Goal: Task Accomplishment & Management: Complete application form

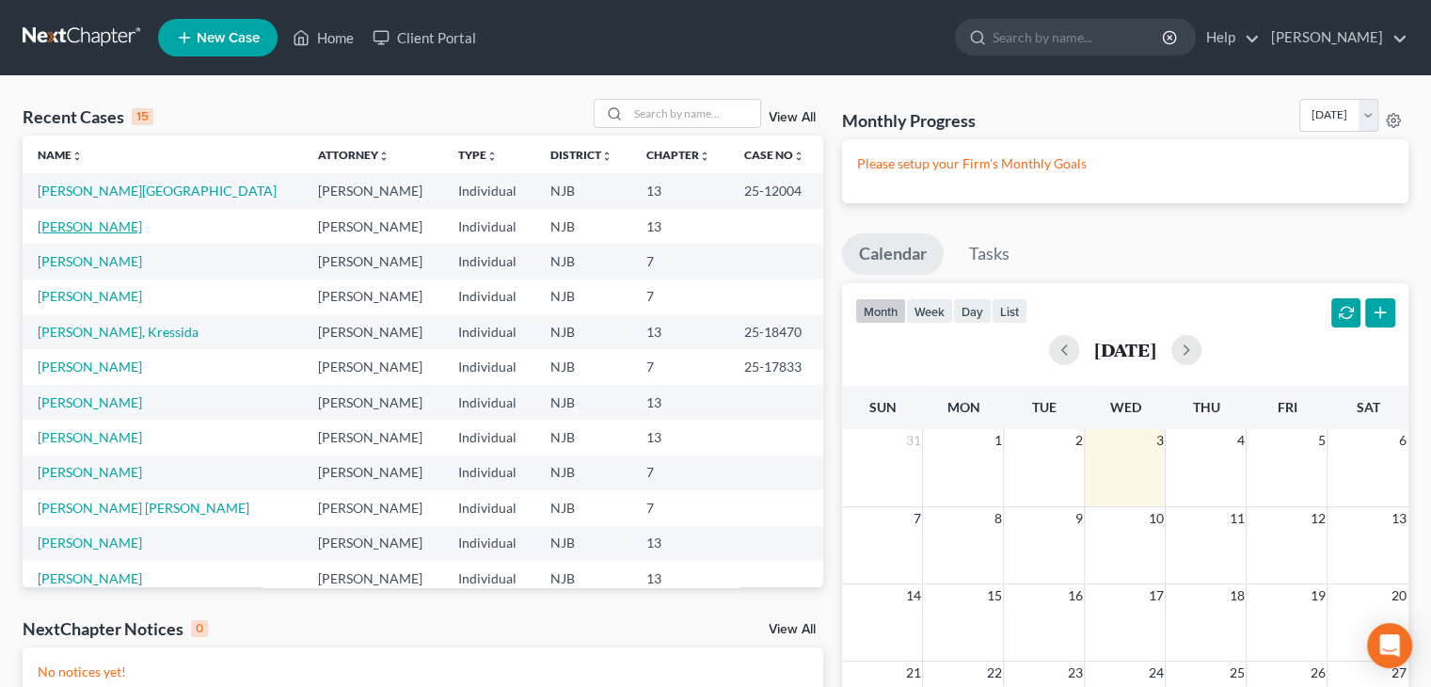
click at [93, 231] on link "[PERSON_NAME]" at bounding box center [90, 226] width 104 height 16
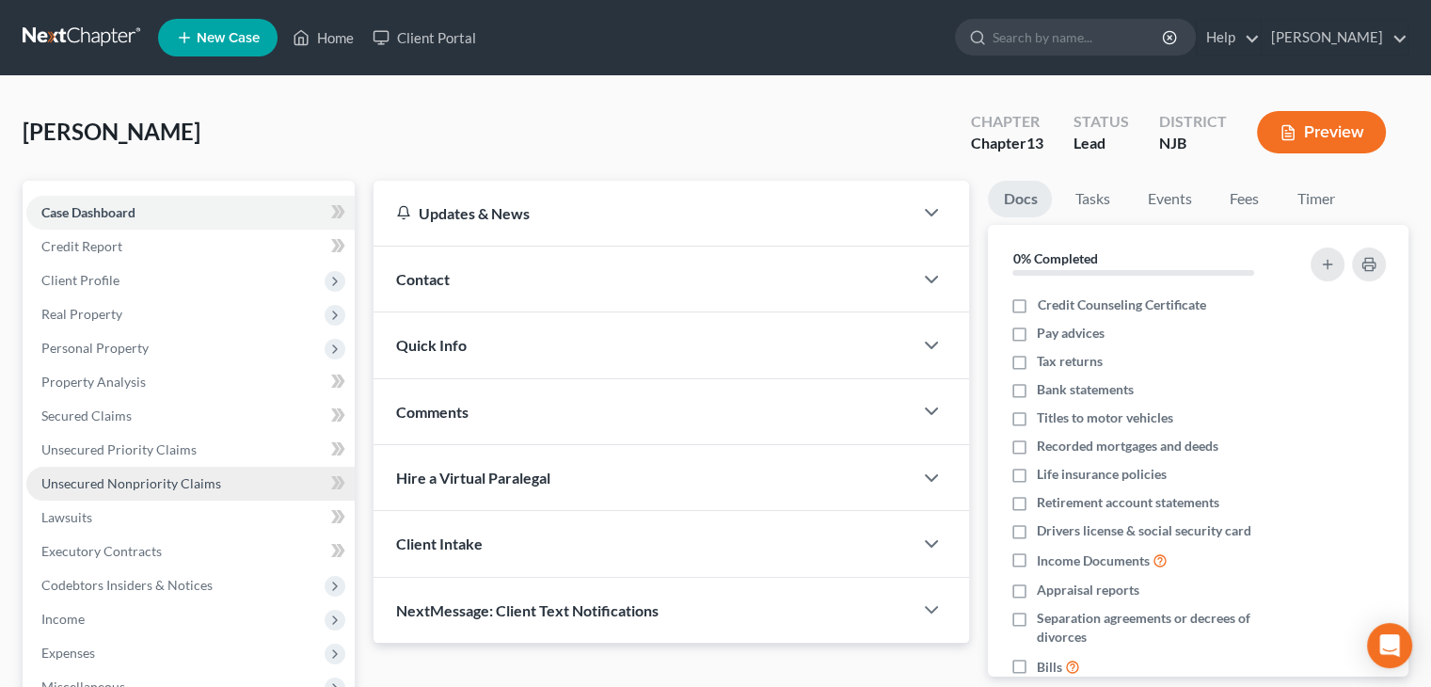
click at [70, 483] on span "Unsecured Nonpriority Claims" at bounding box center [131, 483] width 180 height 16
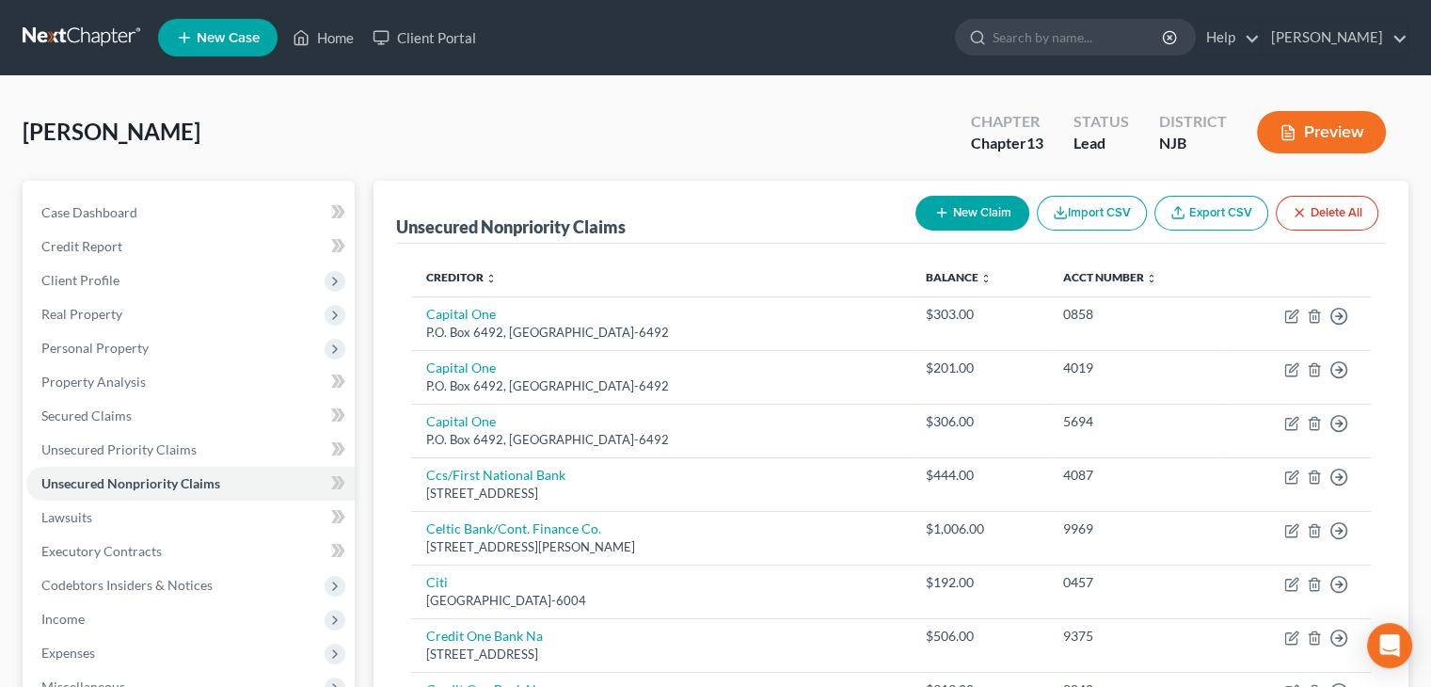
click at [950, 204] on button "New Claim" at bounding box center [972, 213] width 114 height 35
select select "0"
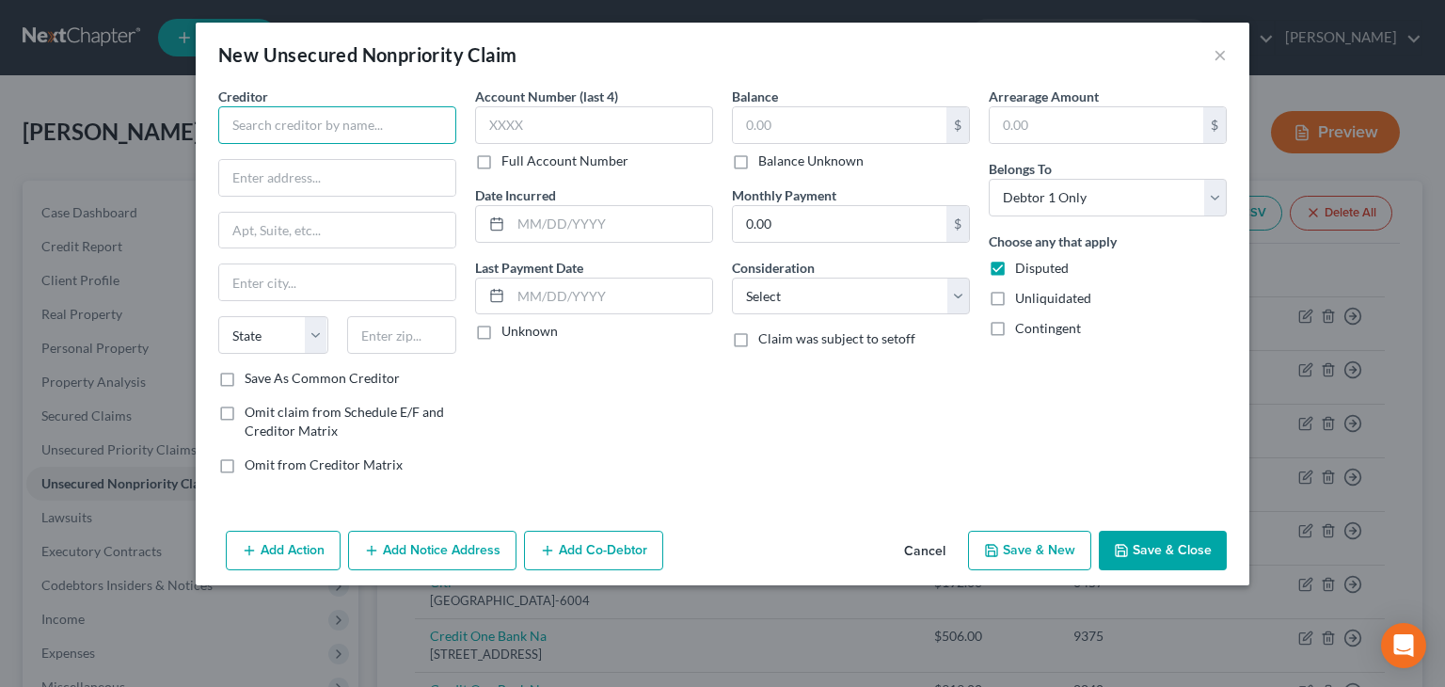
click at [257, 108] on input "text" at bounding box center [337, 125] width 238 height 38
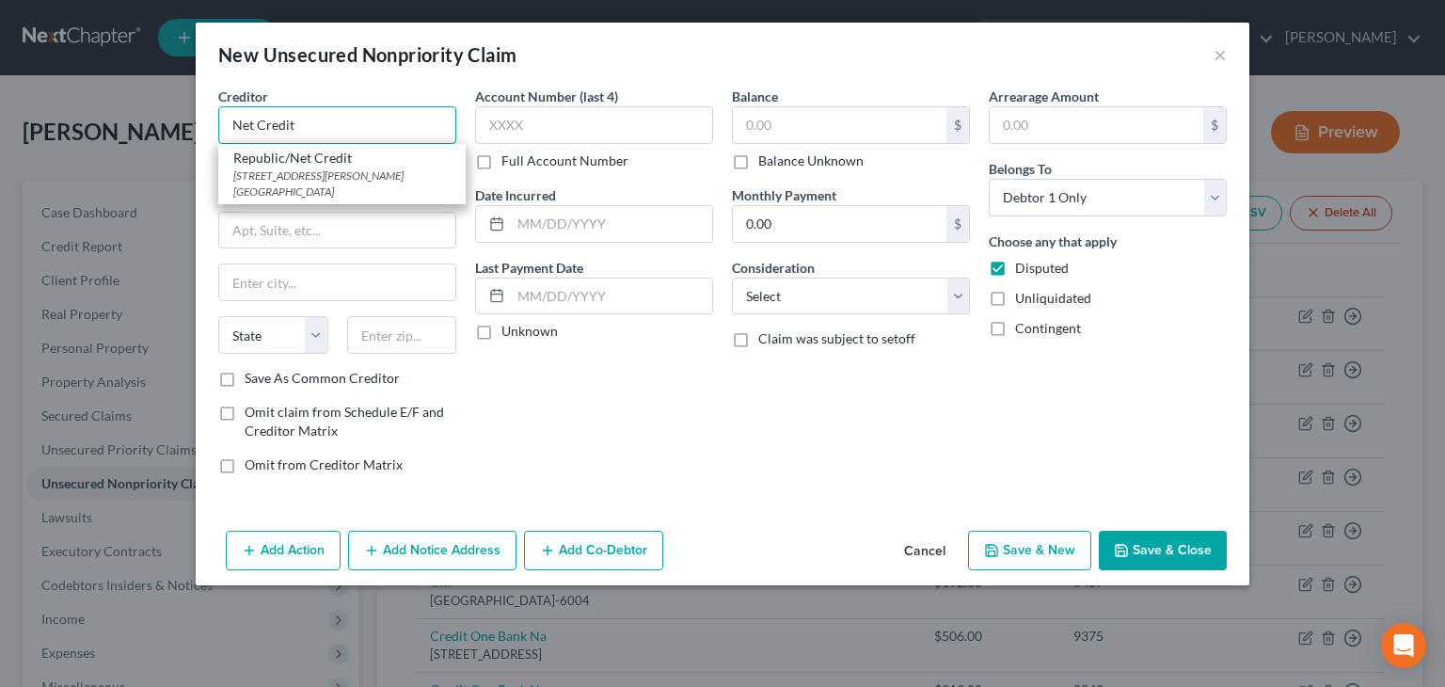
click at [302, 128] on input "Net Credit" at bounding box center [337, 125] width 238 height 38
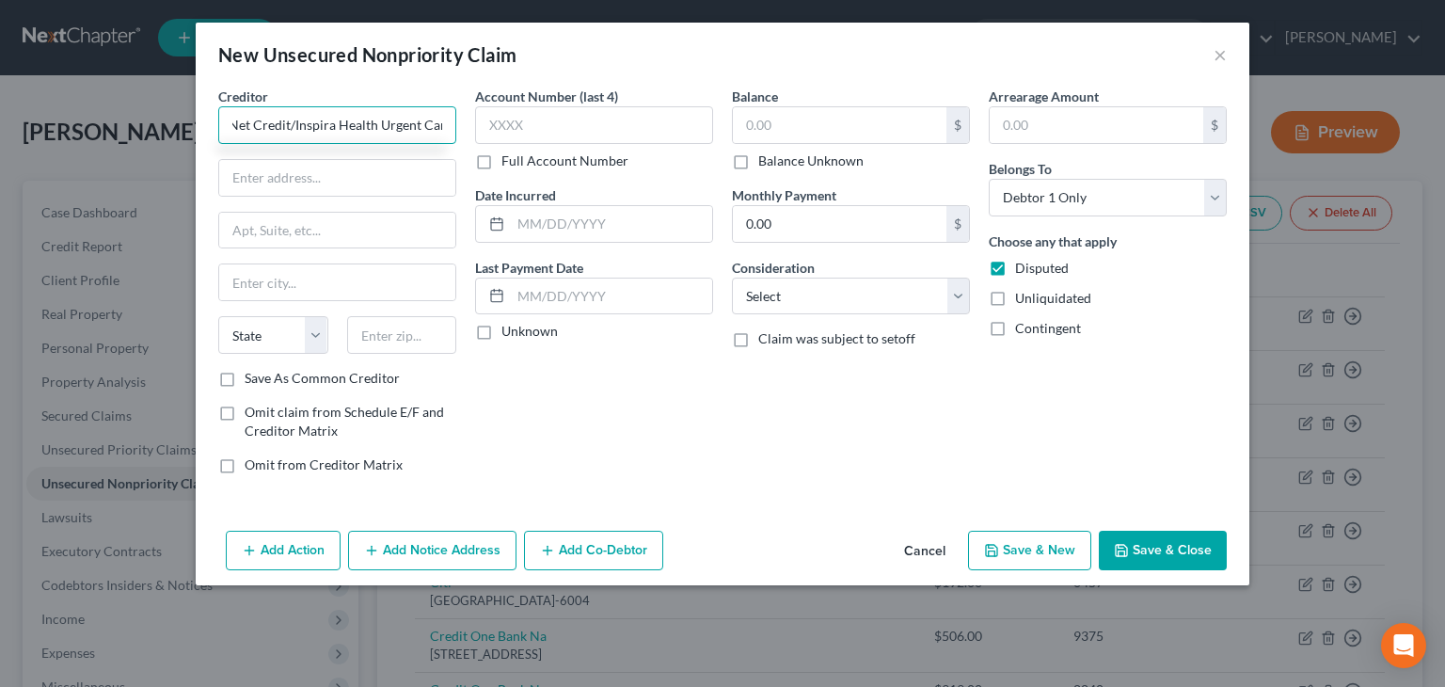
scroll to position [0, 10]
type input "Net Credit/Inspira Health Urgent Care"
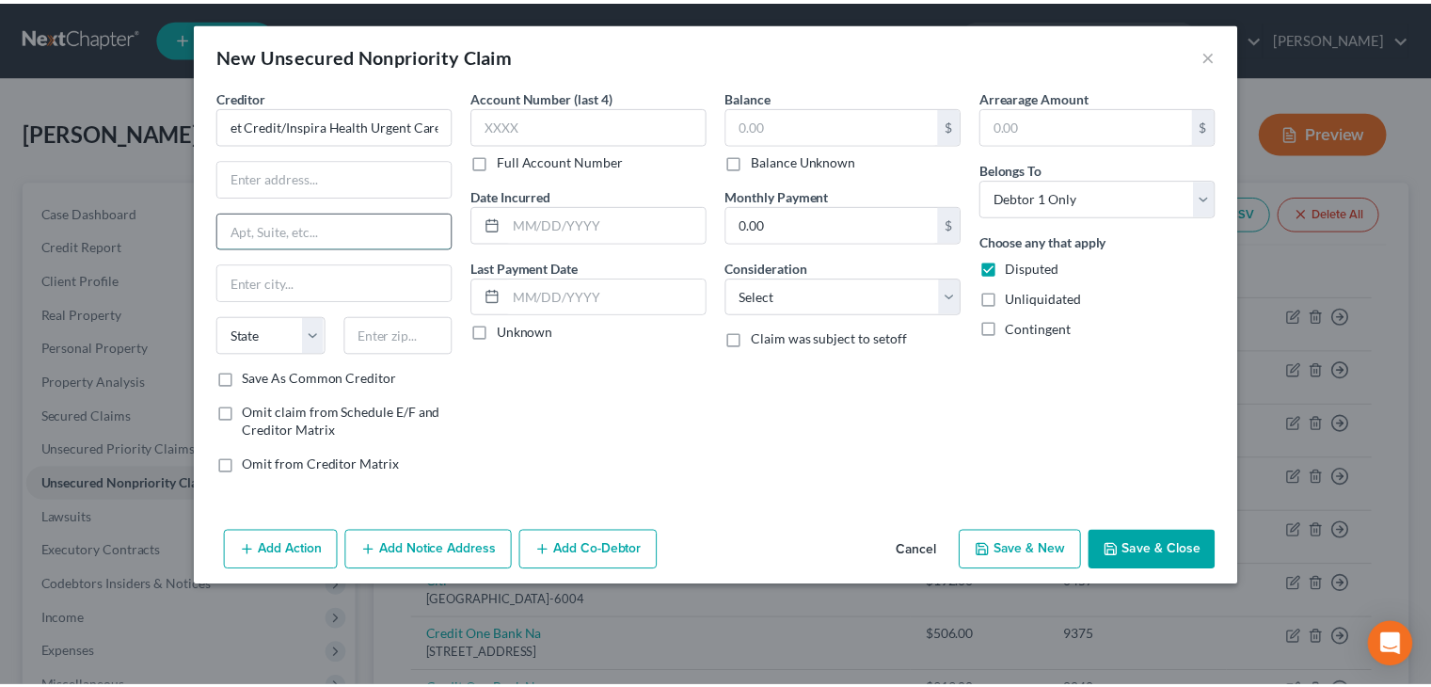
scroll to position [0, 0]
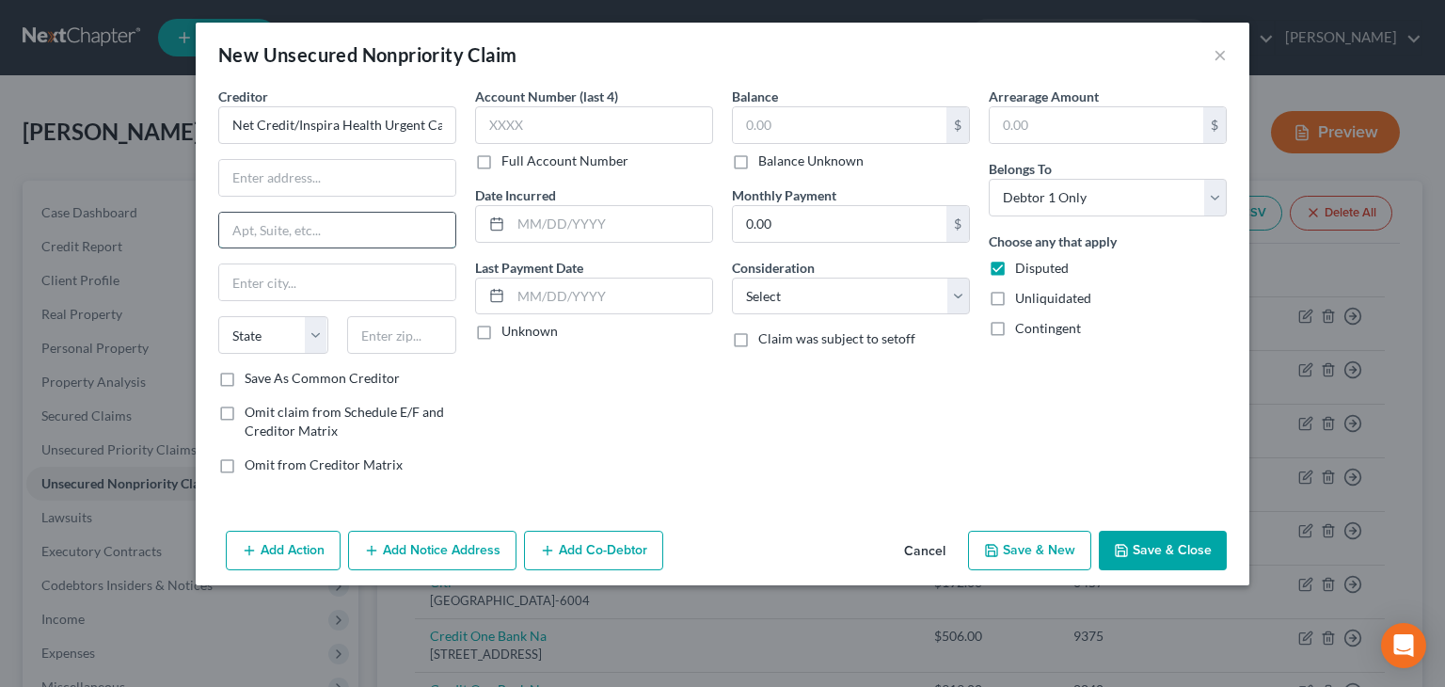
click at [263, 231] on input "text" at bounding box center [337, 231] width 236 height 36
click at [270, 175] on input "text" at bounding box center [337, 178] width 236 height 36
type input "P. O. Box 981028"
click at [238, 277] on input "text" at bounding box center [337, 282] width 236 height 36
type input "[GEOGRAPHIC_DATA]"
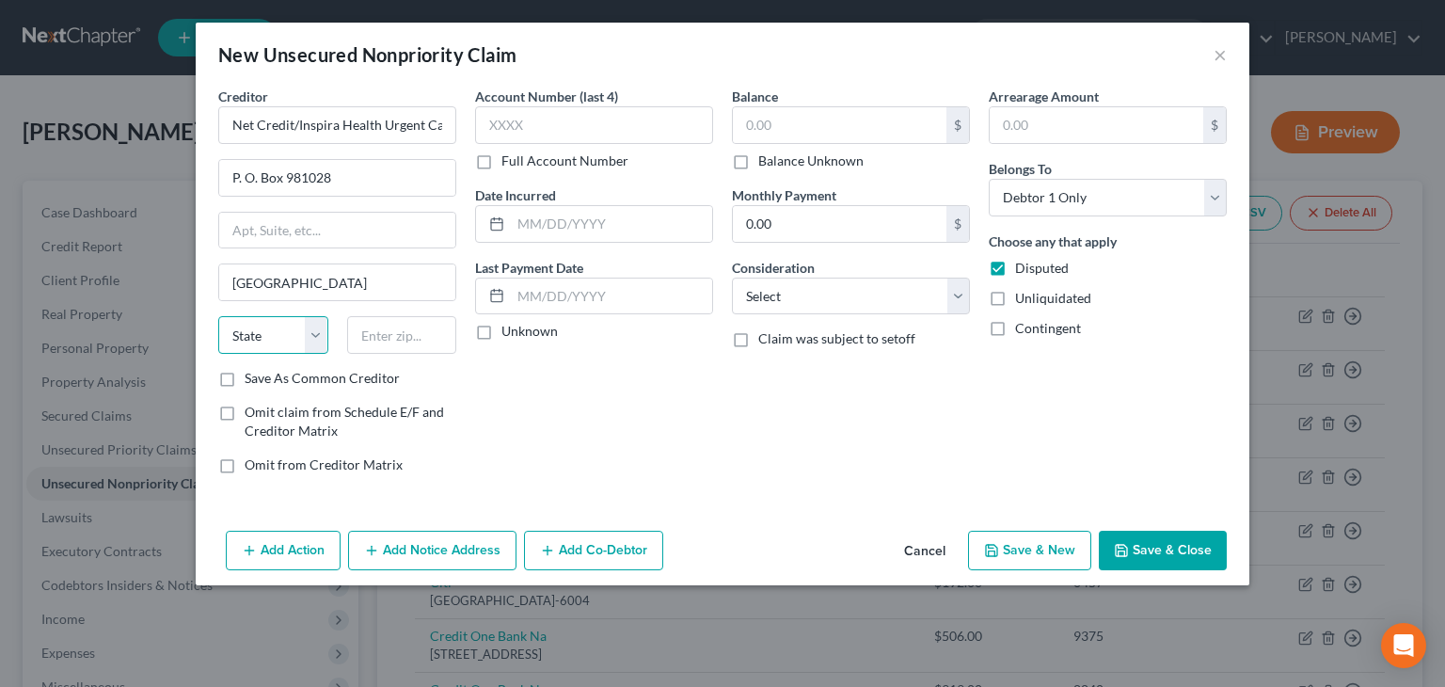
click at [252, 334] on select "State [US_STATE] AK AR AZ CA CO CT DE DC [GEOGRAPHIC_DATA] [GEOGRAPHIC_DATA] GU…" at bounding box center [273, 335] width 110 height 38
select select "22"
click at [381, 341] on input "text" at bounding box center [402, 335] width 110 height 38
type input "02298"
click at [501, 326] on label "Unknown" at bounding box center [529, 331] width 56 height 19
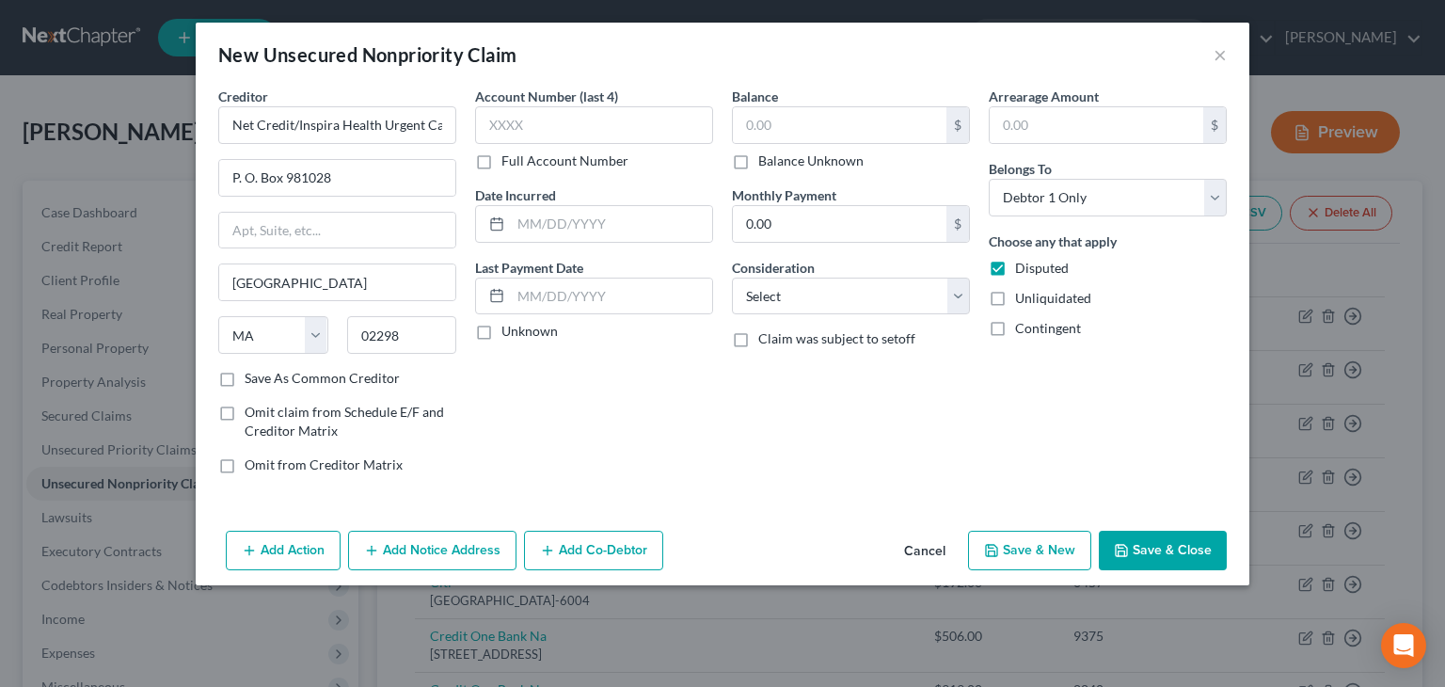
click at [509, 326] on input "Unknown" at bounding box center [515, 328] width 12 height 12
checkbox input "true"
click at [510, 107] on input "text" at bounding box center [594, 125] width 238 height 38
click at [514, 133] on input "text" at bounding box center [594, 125] width 238 height 38
type input "8631"
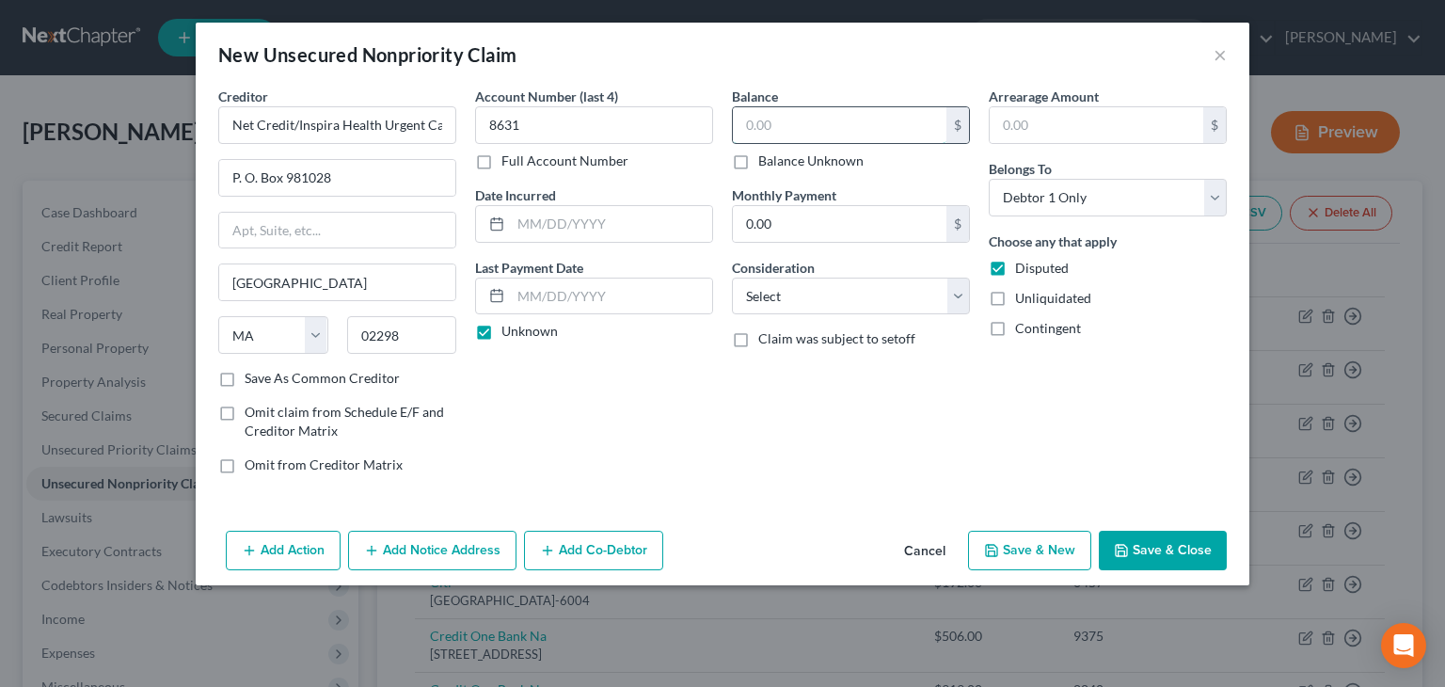
click at [774, 132] on input "text" at bounding box center [840, 125] width 214 height 36
type input "290"
click at [958, 293] on select "Select Cable / Satellite Services Collection Agency Credit Card Debt Debt Couns…" at bounding box center [851, 296] width 238 height 38
select select "9"
click at [732, 277] on select "Select Cable / Satellite Services Collection Agency Credit Card Debt Debt Couns…" at bounding box center [851, 296] width 238 height 38
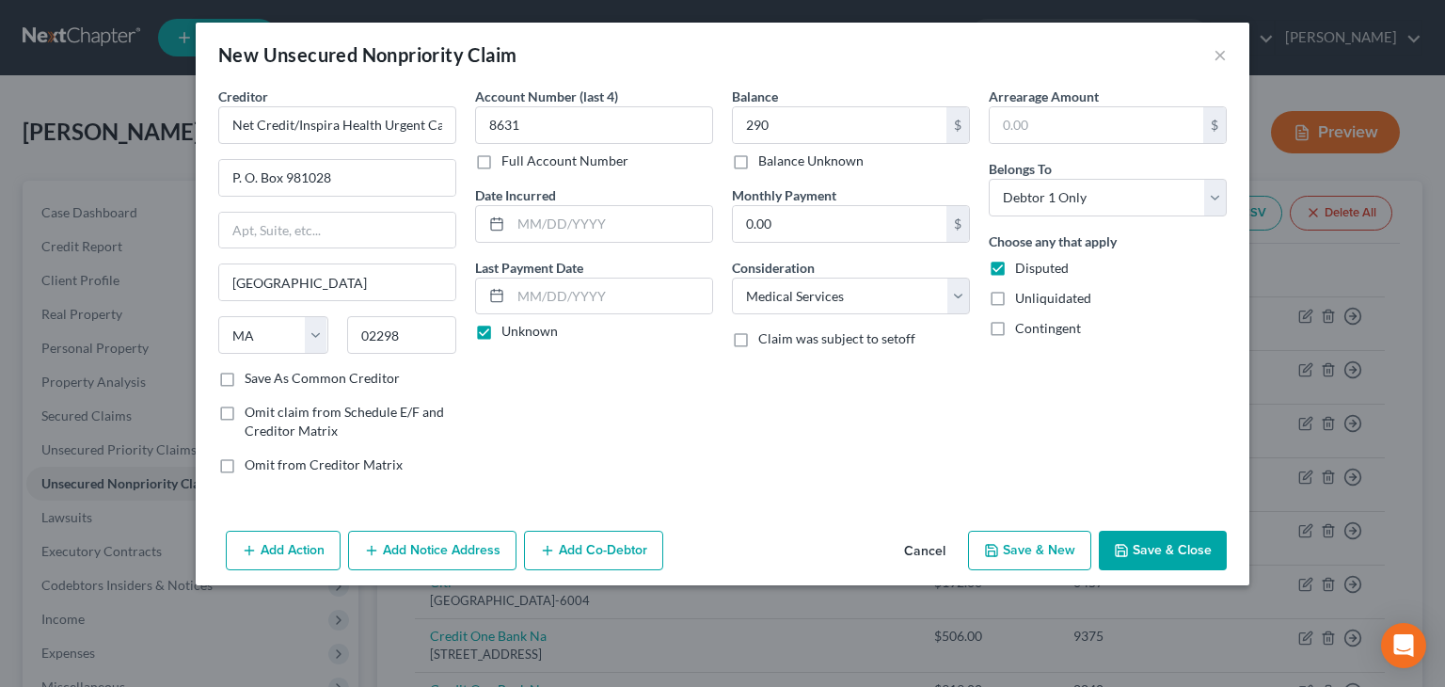
click at [1181, 545] on button "Save & Close" at bounding box center [1163, 551] width 128 height 40
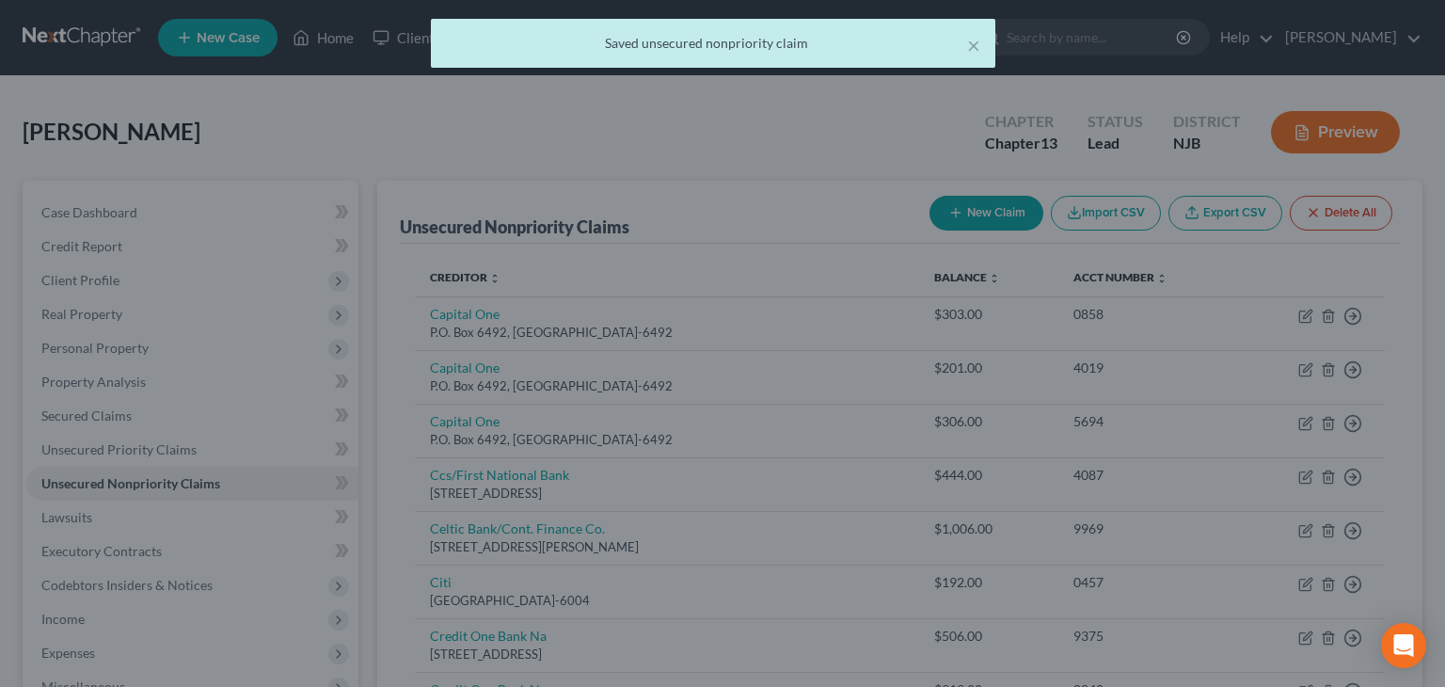
type input "290.00"
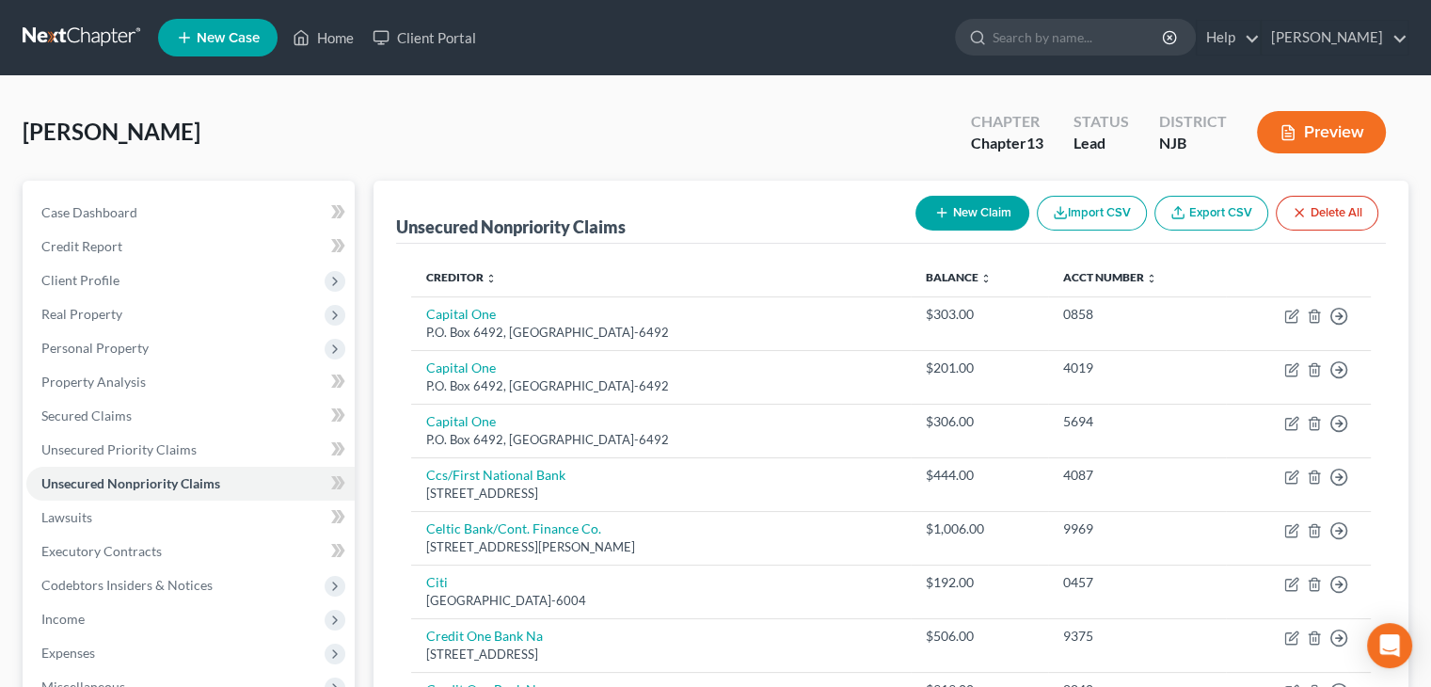
click at [979, 209] on button "New Claim" at bounding box center [972, 213] width 114 height 35
select select "0"
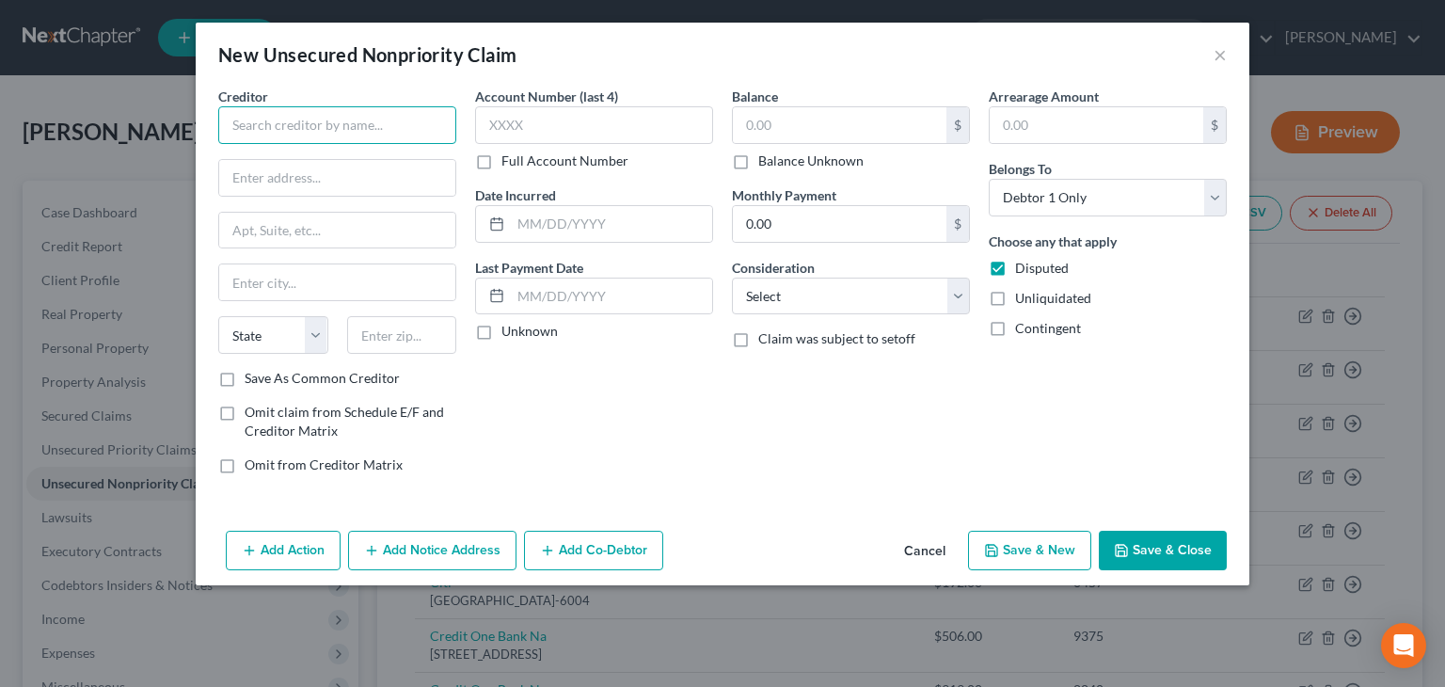
click at [293, 126] on input "text" at bounding box center [337, 125] width 238 height 38
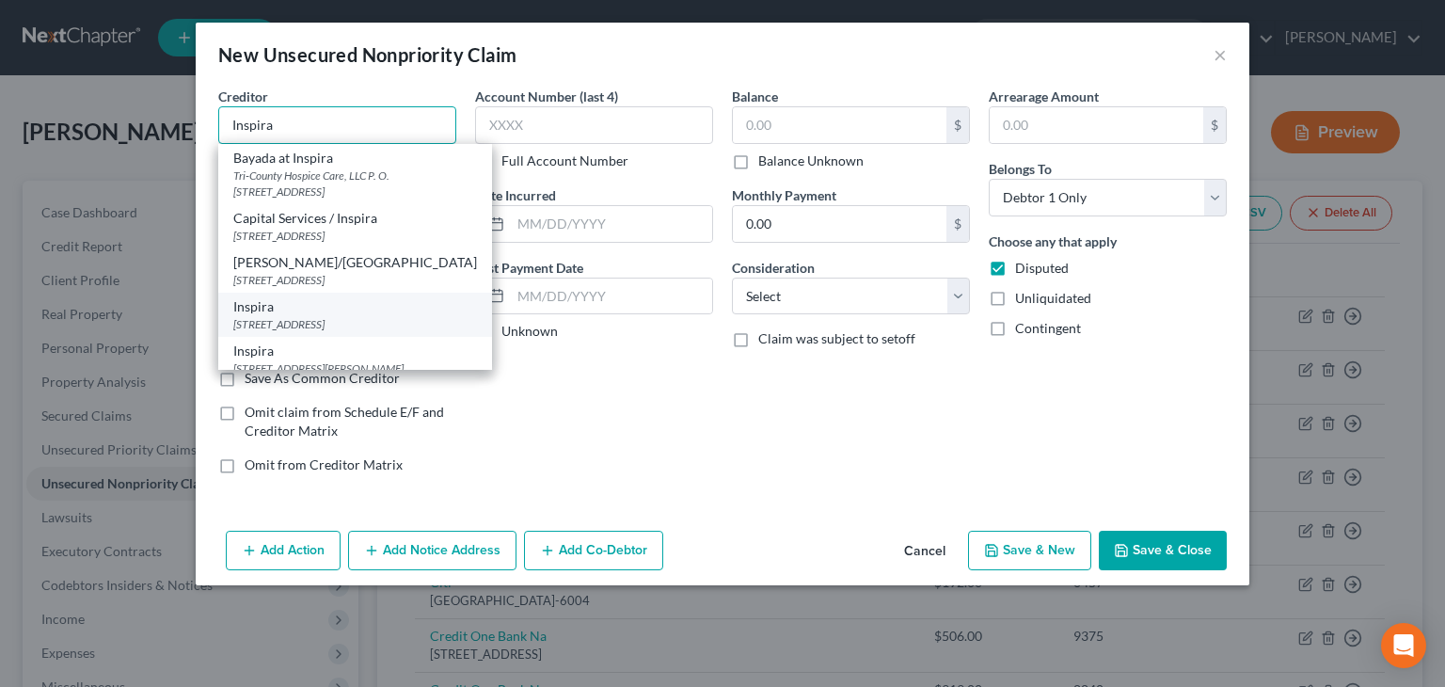
type input "Inspira"
click at [302, 321] on div "[STREET_ADDRESS]" at bounding box center [355, 324] width 244 height 16
type input "[STREET_ADDRESS]"
type input "Bridgeton"
select select "33"
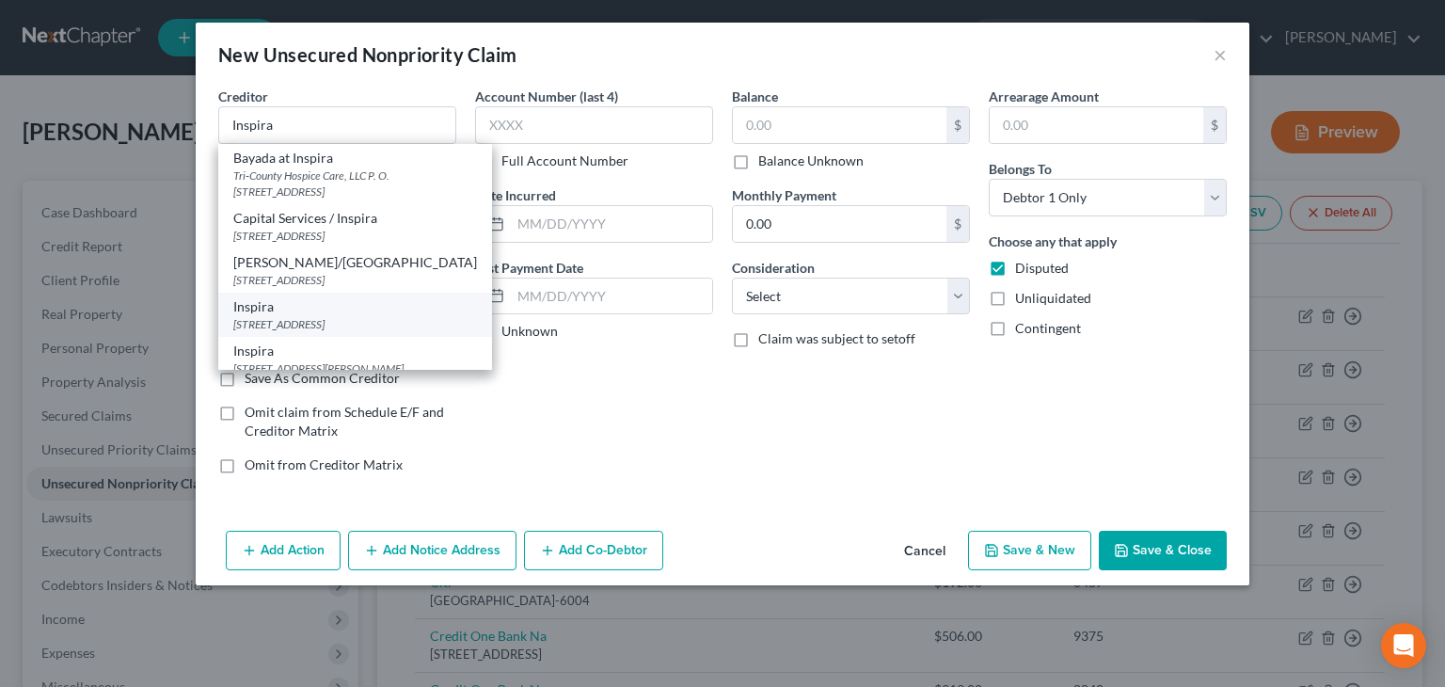
type input "08302"
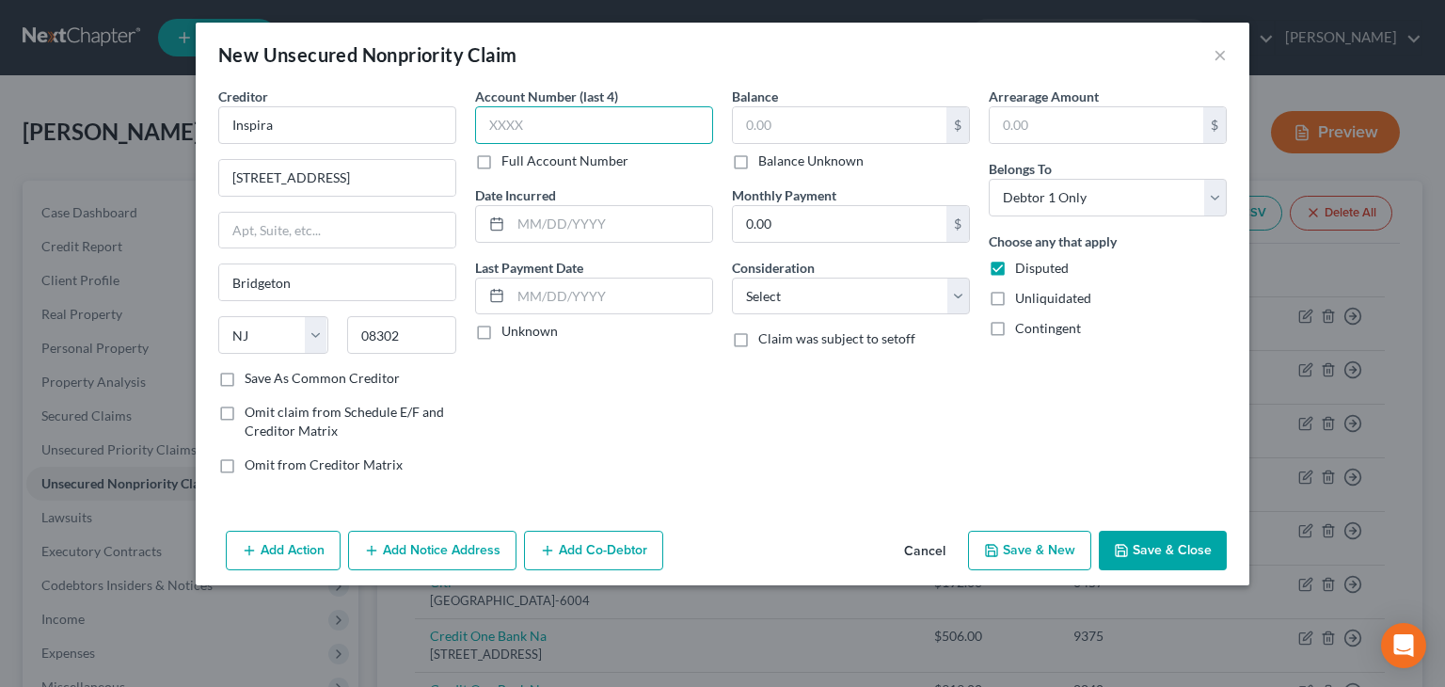
click at [542, 122] on input "text" at bounding box center [594, 125] width 238 height 38
type input "1700"
click at [501, 332] on label "Unknown" at bounding box center [529, 331] width 56 height 19
click at [509, 332] on input "Unknown" at bounding box center [515, 328] width 12 height 12
checkbox input "true"
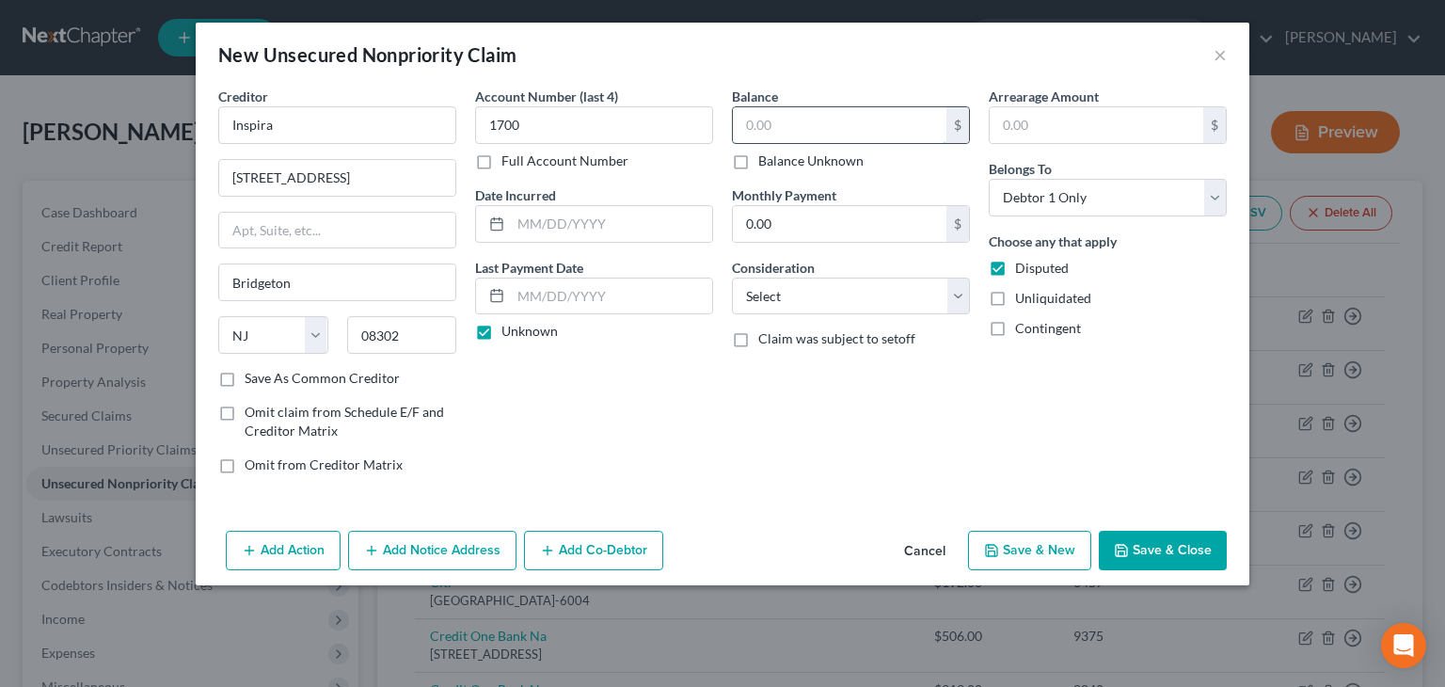
click at [767, 125] on input "text" at bounding box center [840, 125] width 214 height 36
type input "124"
click at [967, 301] on select "Select Cable / Satellite Services Collection Agency Credit Card Debt Debt Couns…" at bounding box center [851, 296] width 238 height 38
select select "9"
click at [732, 277] on select "Select Cable / Satellite Services Collection Agency Credit Card Debt Debt Couns…" at bounding box center [851, 296] width 238 height 38
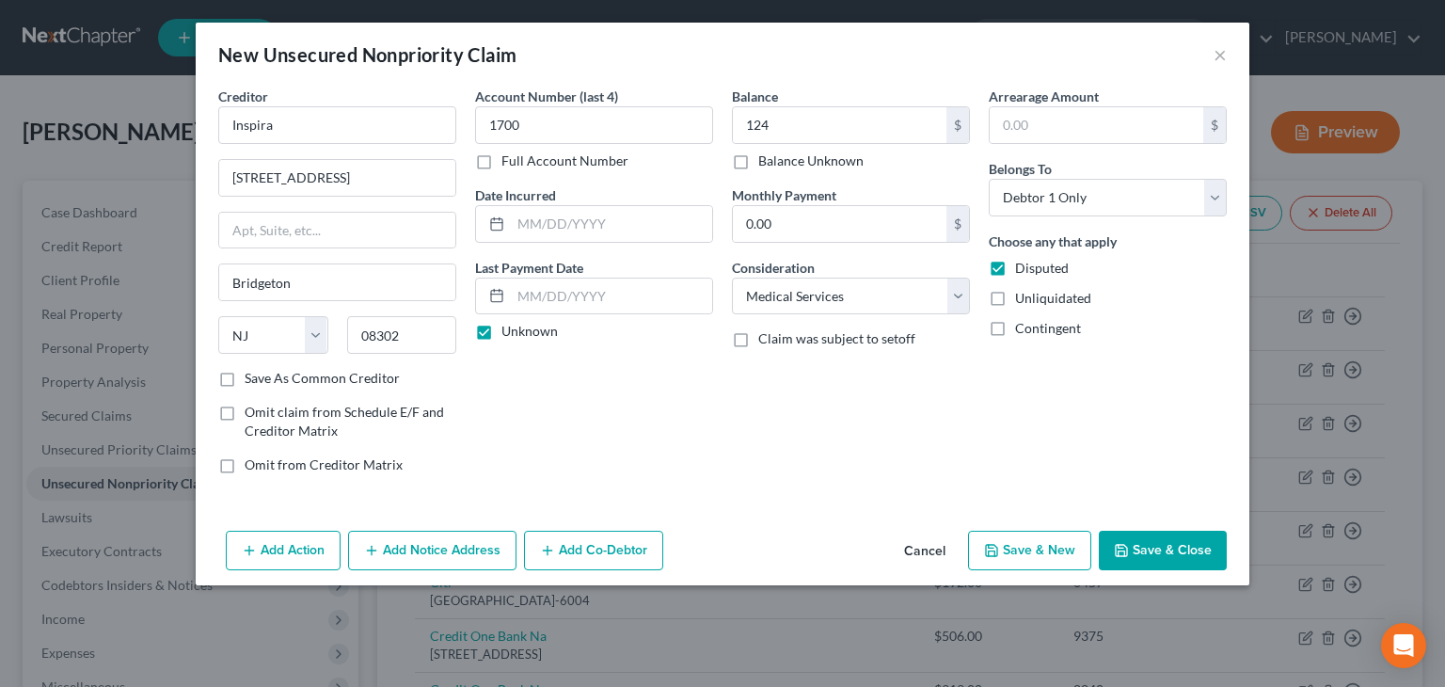
click at [1169, 559] on button "Save & Close" at bounding box center [1163, 551] width 128 height 40
type input "124.00"
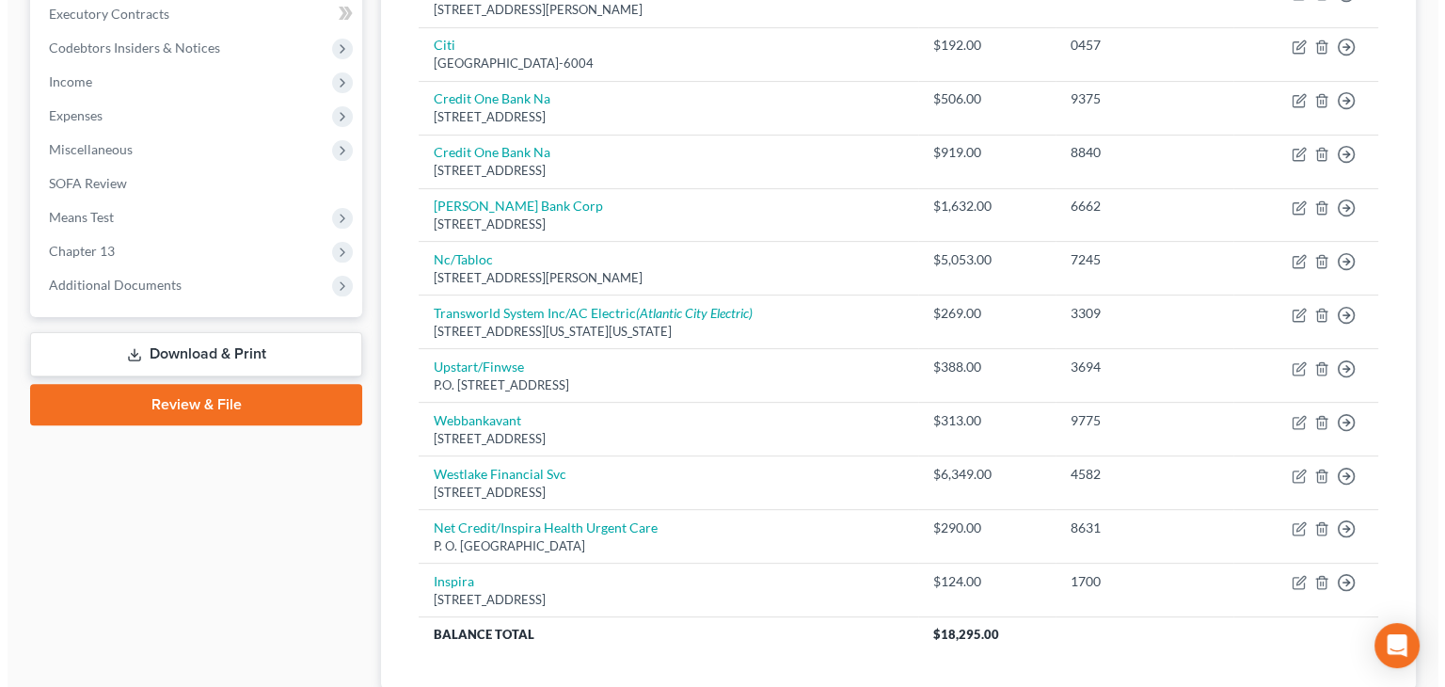
scroll to position [667, 0]
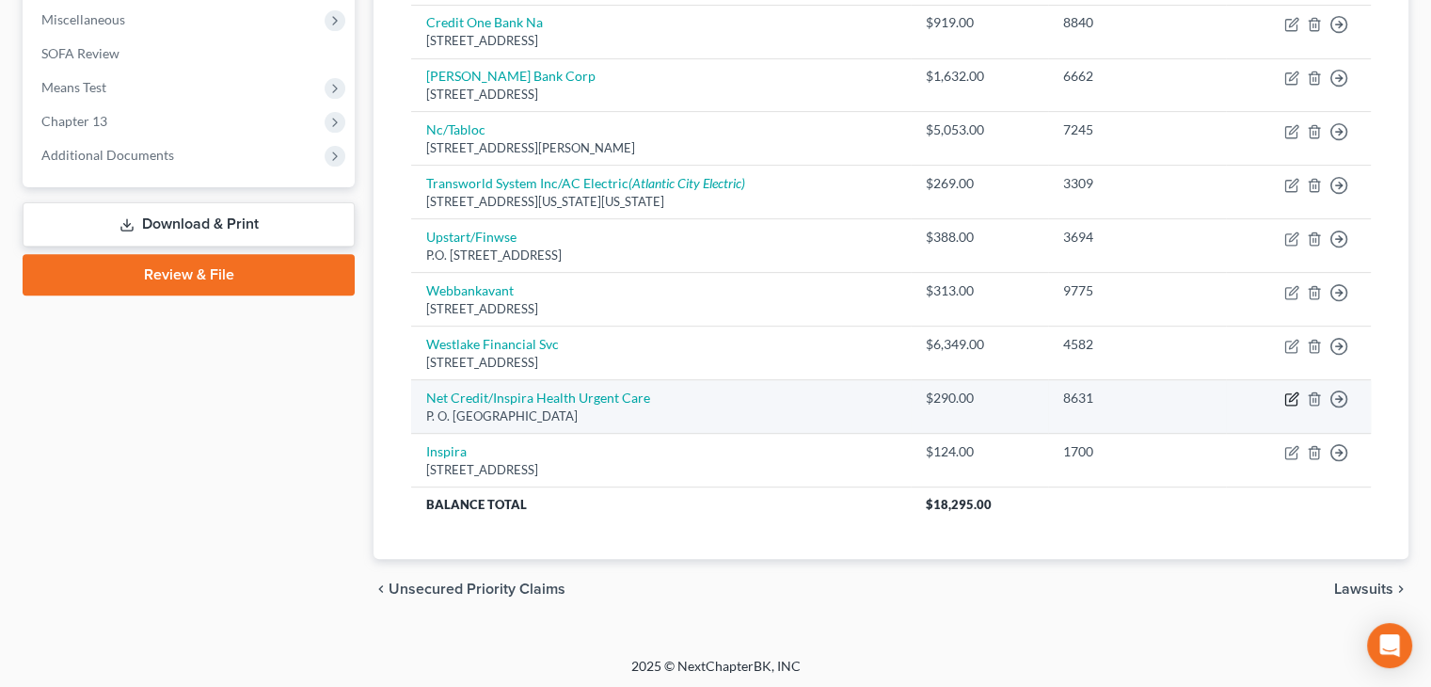
click at [1290, 394] on icon "button" at bounding box center [1290, 399] width 11 height 11
select select "22"
select select "9"
select select "0"
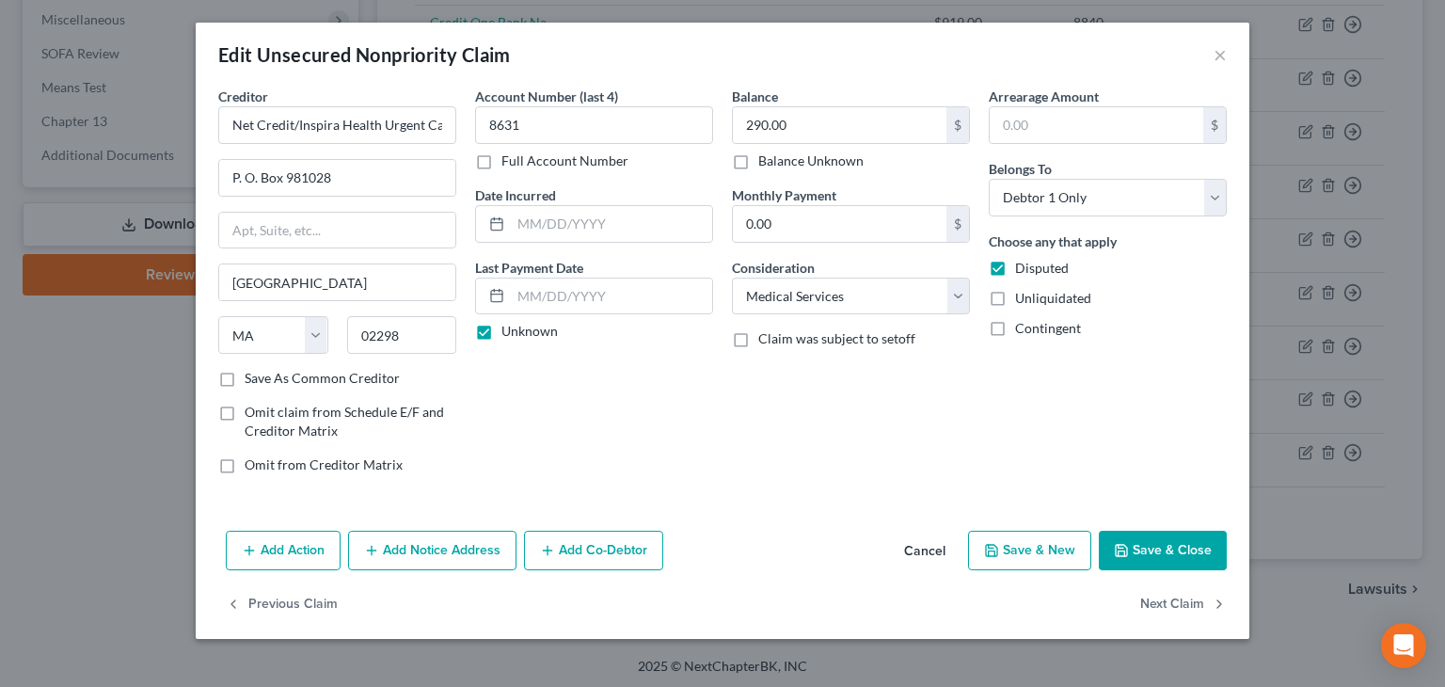
click at [466, 550] on button "Add Notice Address" at bounding box center [432, 551] width 168 height 40
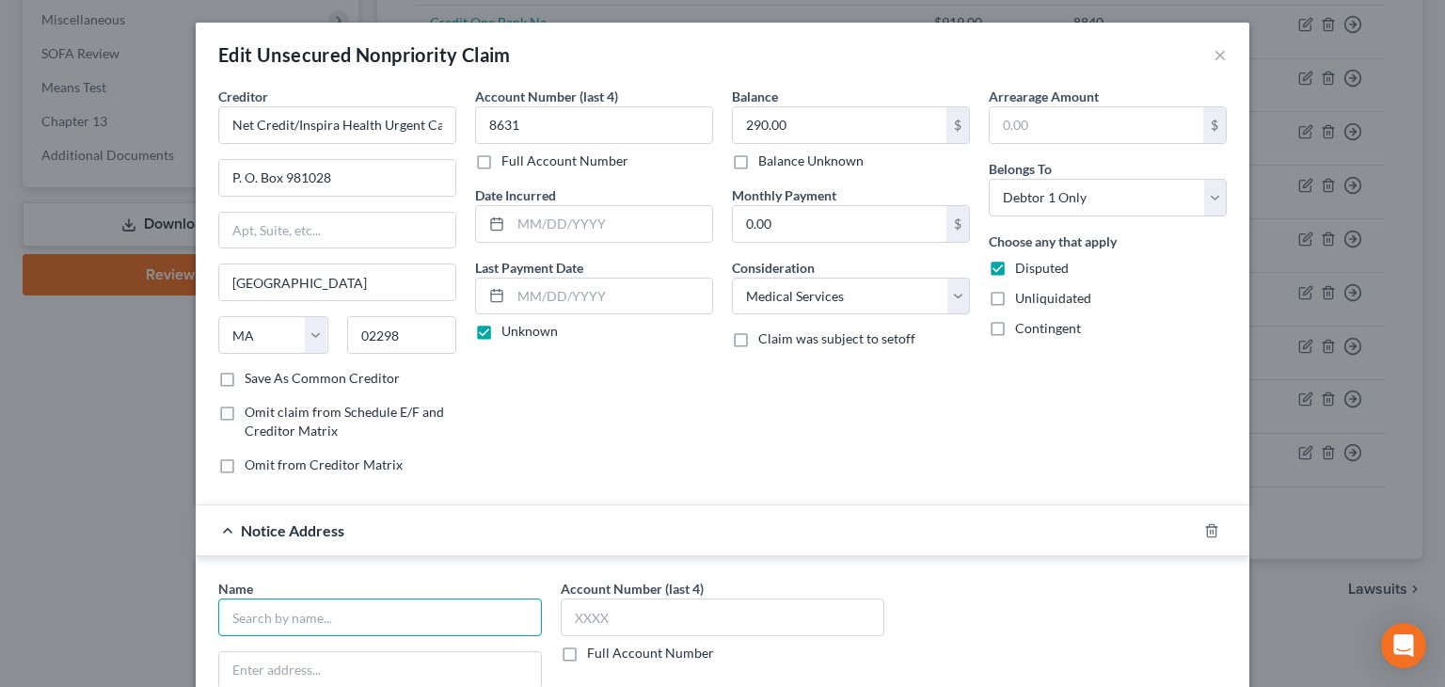
click at [326, 610] on input "text" at bounding box center [380, 617] width 324 height 38
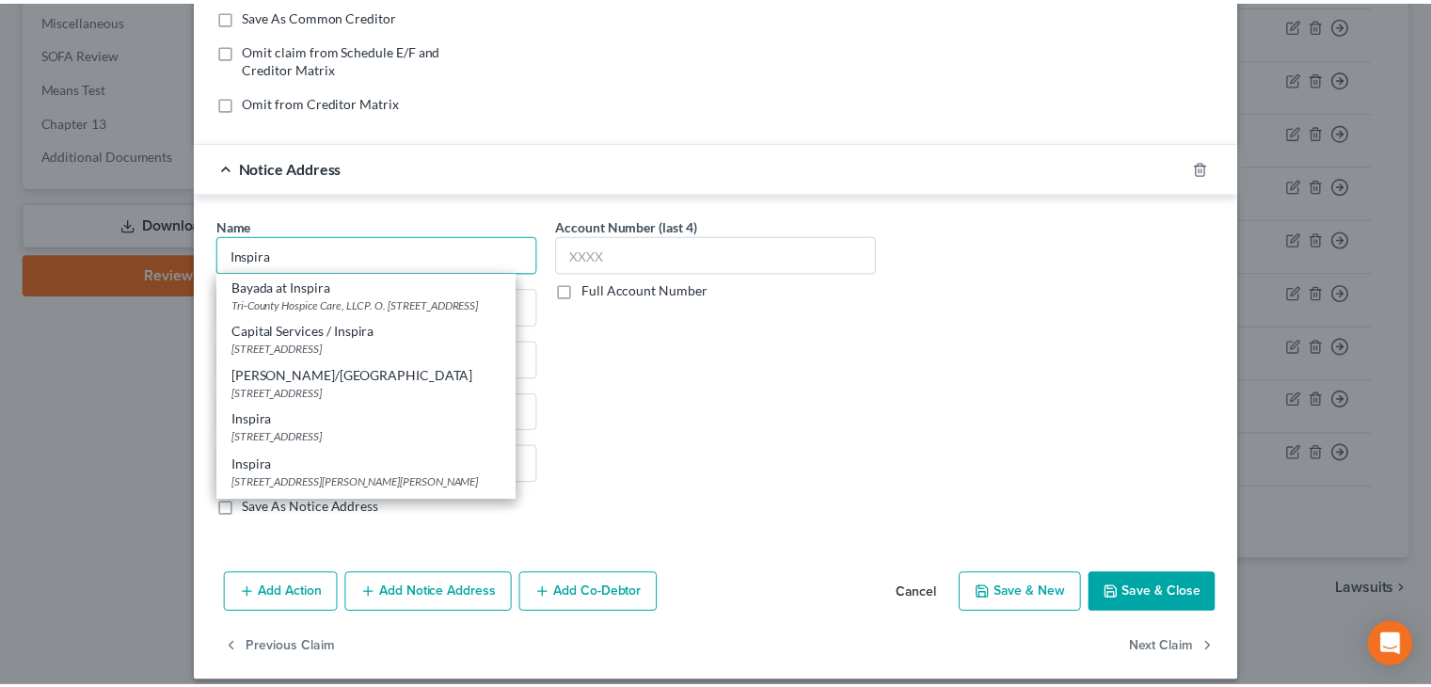
scroll to position [376, 0]
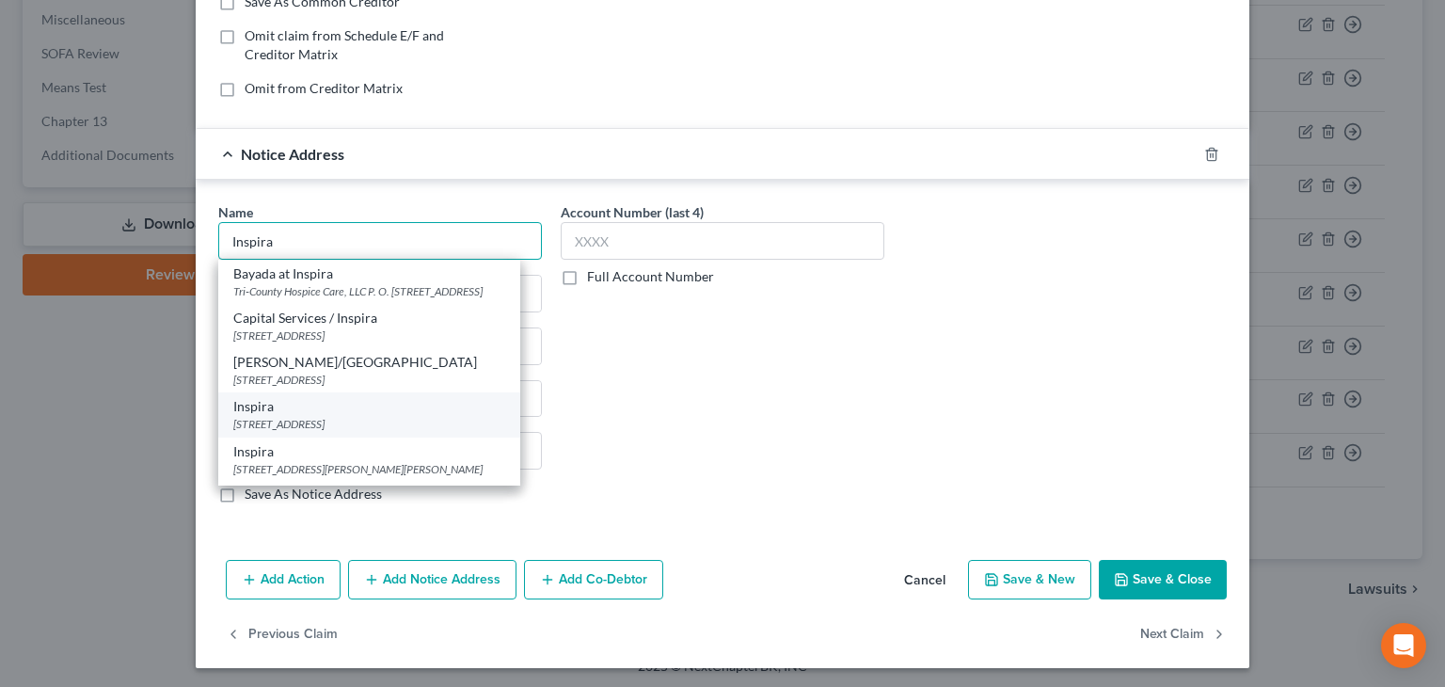
type input "Inspira"
click at [255, 432] on div "[STREET_ADDRESS]" at bounding box center [369, 424] width 272 height 16
type input "[STREET_ADDRESS]"
type input "Bridgeton"
select select "33"
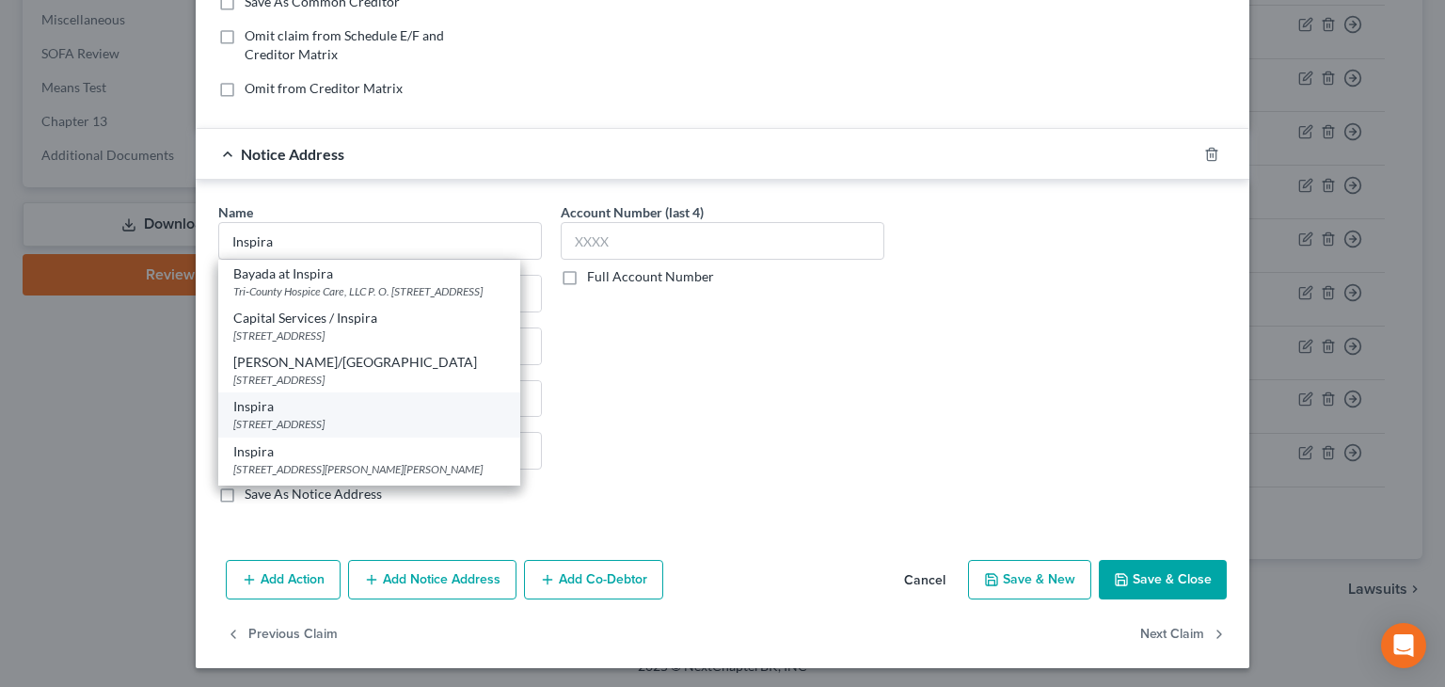
type input "08302"
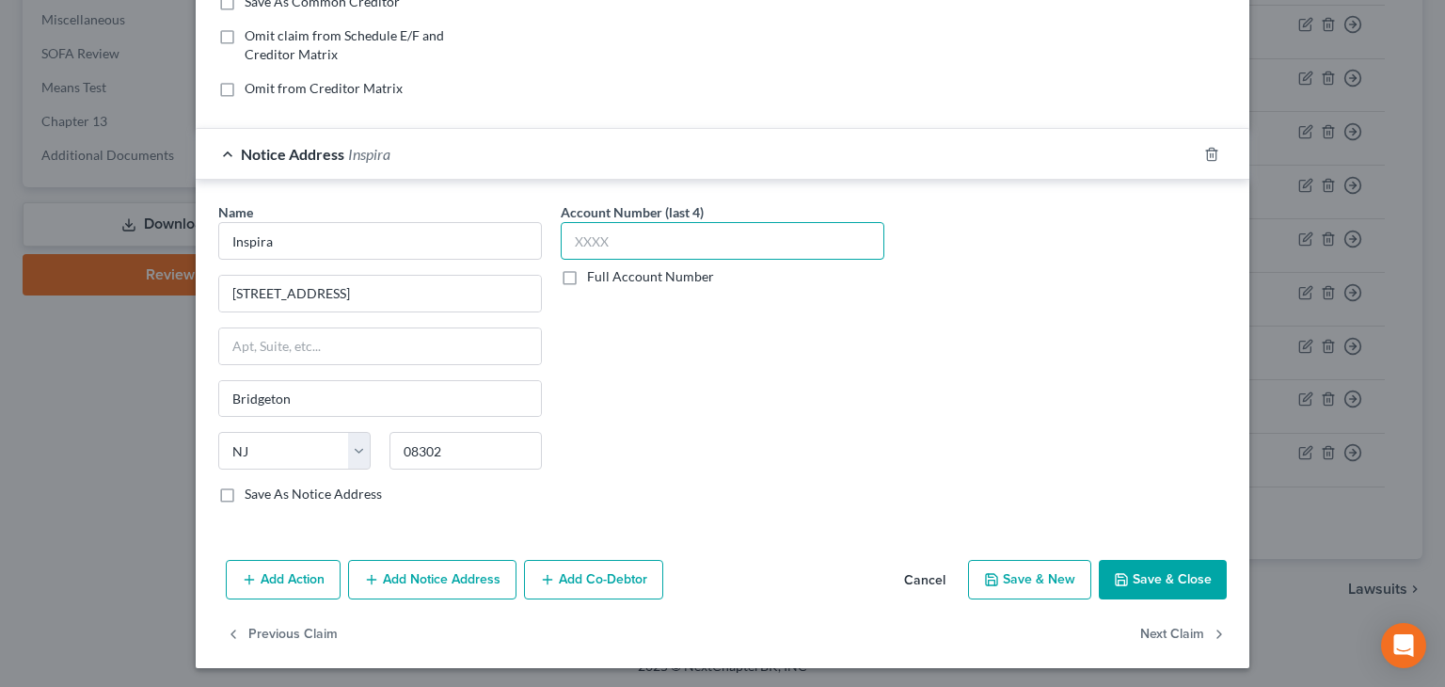
click at [606, 233] on input "text" at bounding box center [723, 241] width 324 height 38
type input "8631"
click at [1138, 573] on button "Save & Close" at bounding box center [1163, 580] width 128 height 40
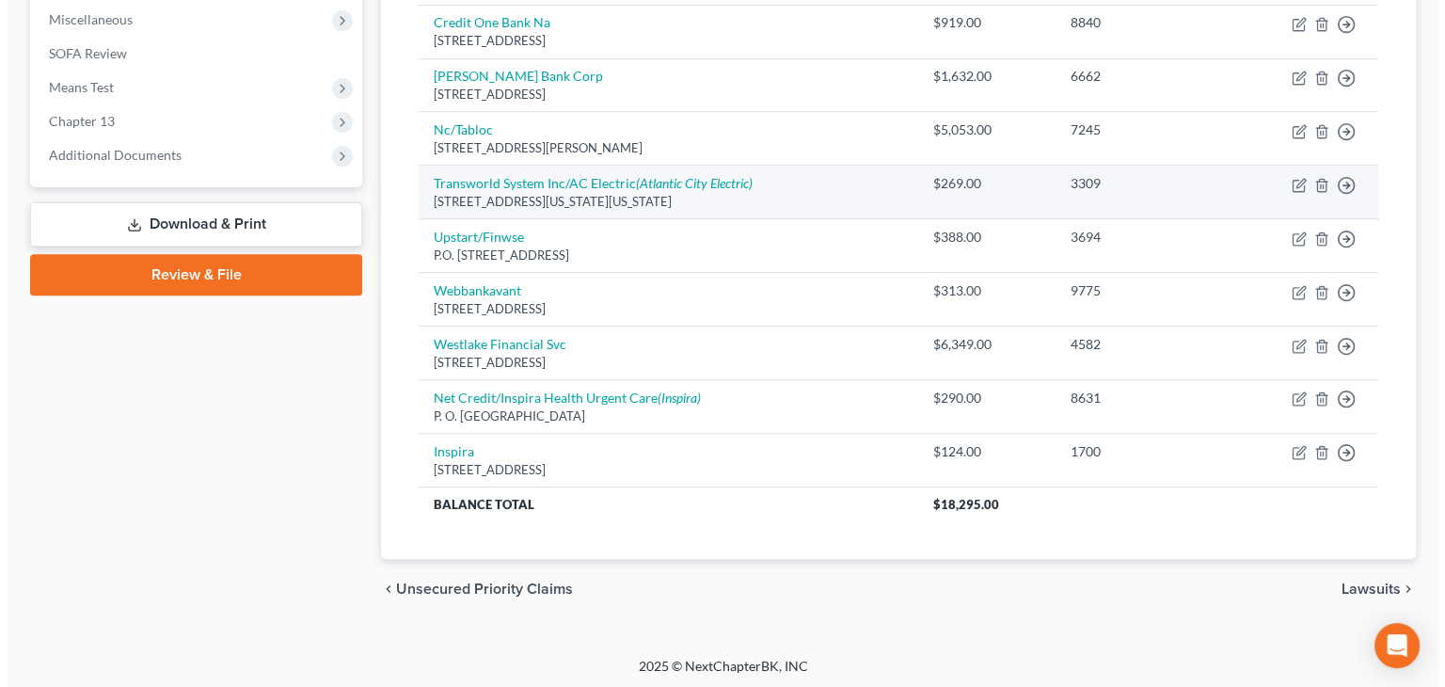
scroll to position [0, 0]
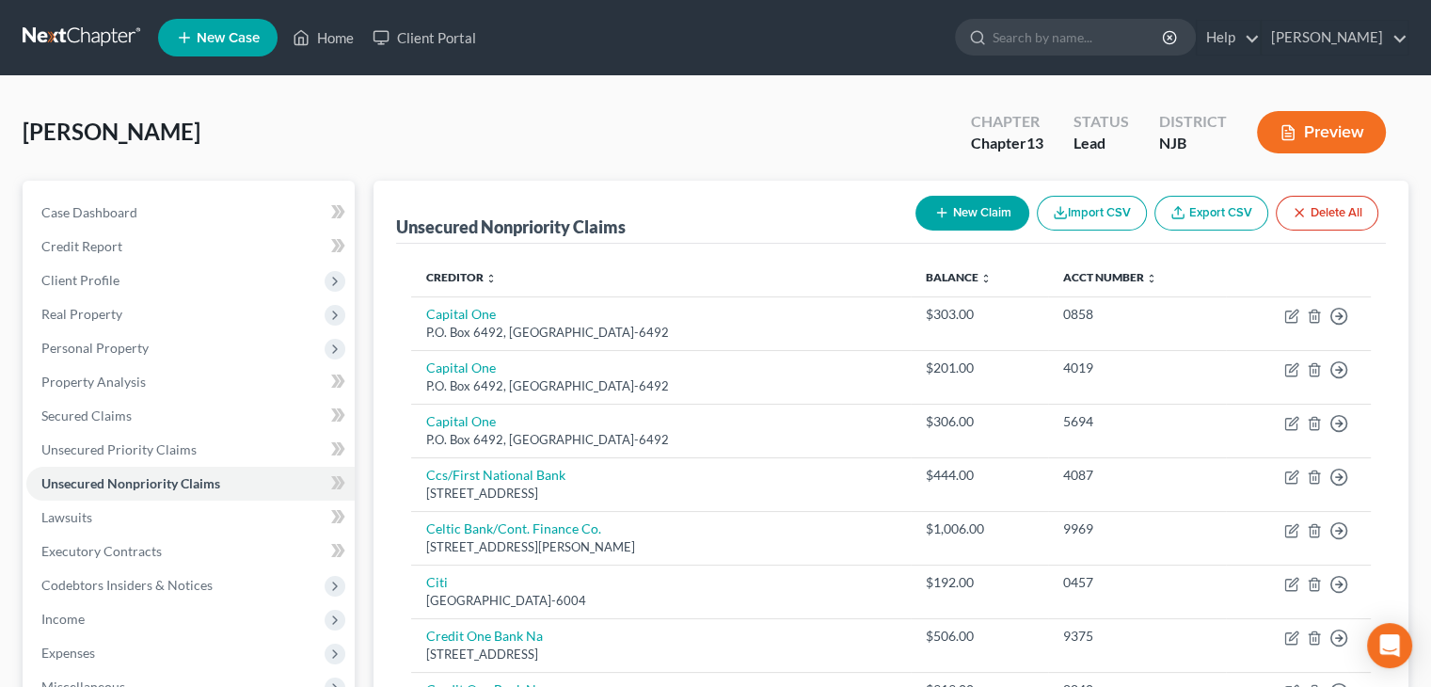
click at [975, 205] on button "New Claim" at bounding box center [972, 213] width 114 height 35
select select "0"
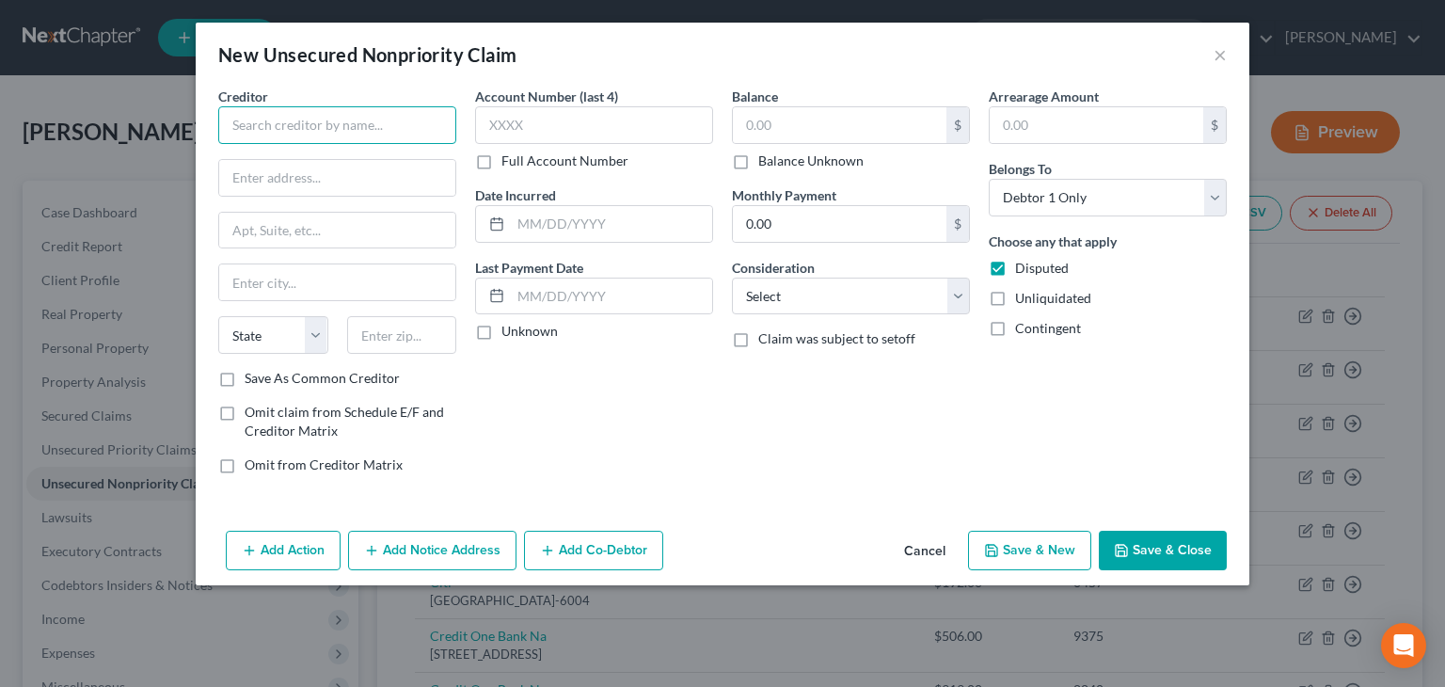
click at [249, 124] on input "text" at bounding box center [337, 125] width 238 height 38
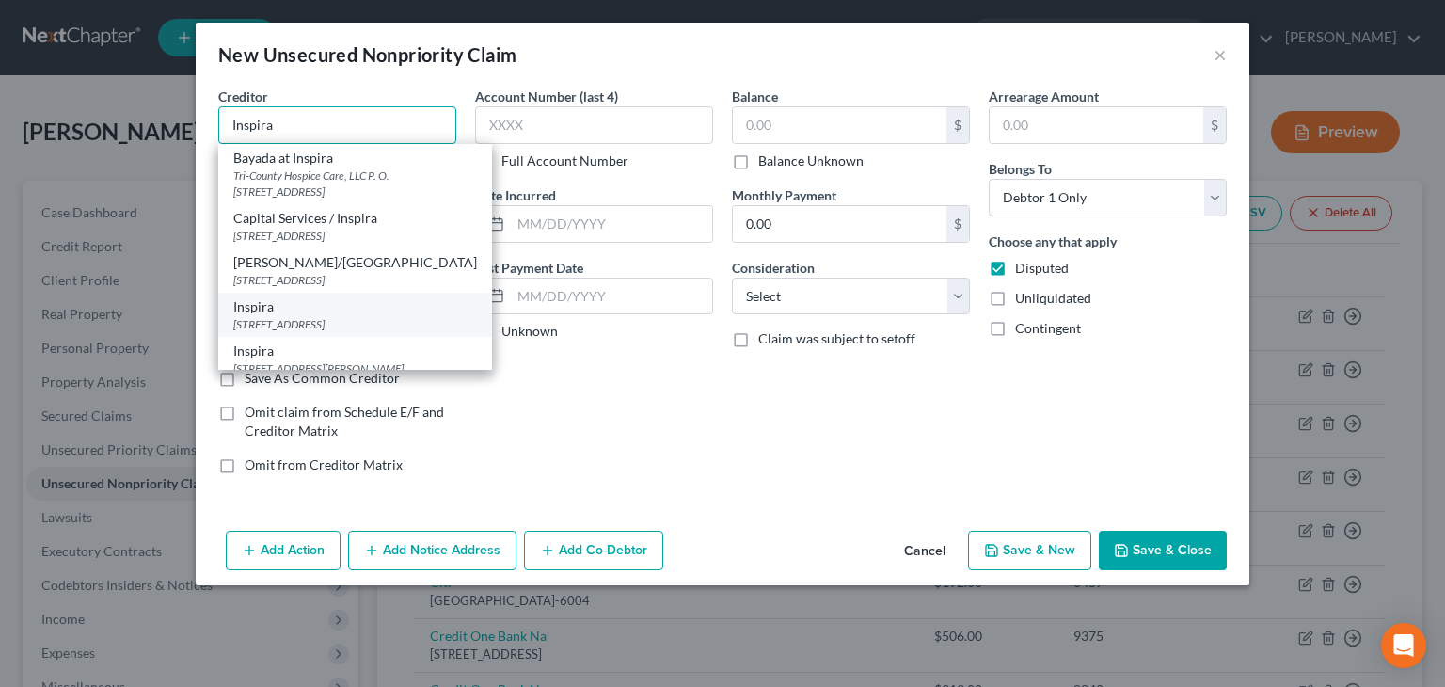
type input "Inspira"
click at [273, 322] on div "[STREET_ADDRESS]" at bounding box center [355, 324] width 244 height 16
type input "[STREET_ADDRESS]"
type input "Bridgeton"
select select "33"
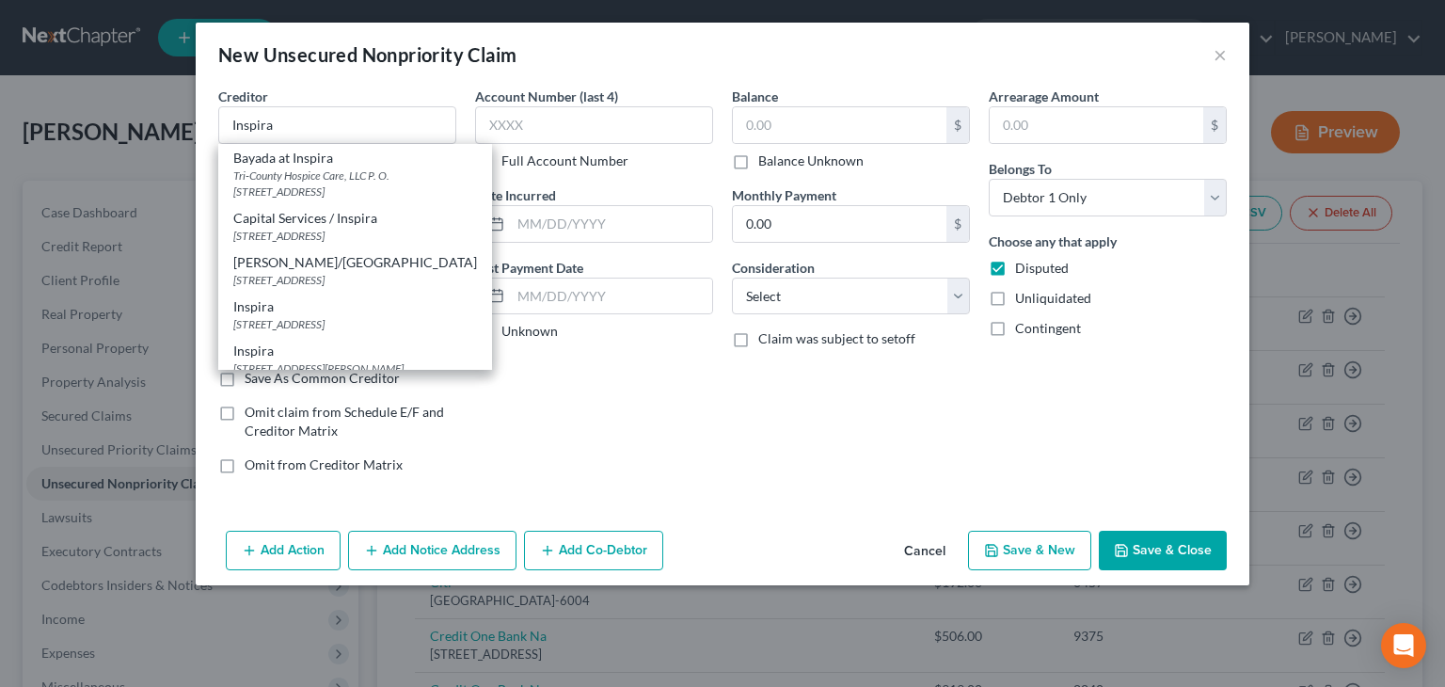
type input "08302"
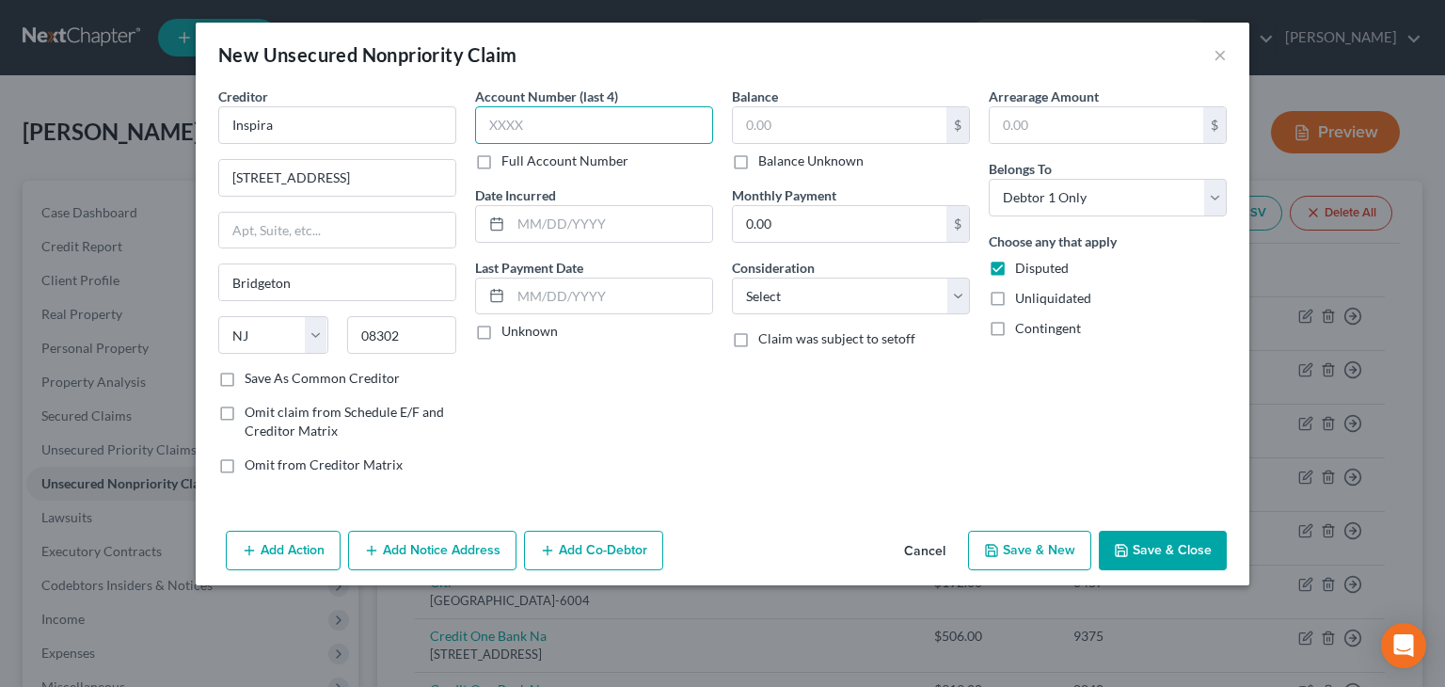
click at [498, 121] on input "text" at bounding box center [594, 125] width 238 height 38
type input "8631"
click at [501, 329] on label "Unknown" at bounding box center [529, 331] width 56 height 19
click at [509, 329] on input "Unknown" at bounding box center [515, 328] width 12 height 12
checkbox input "true"
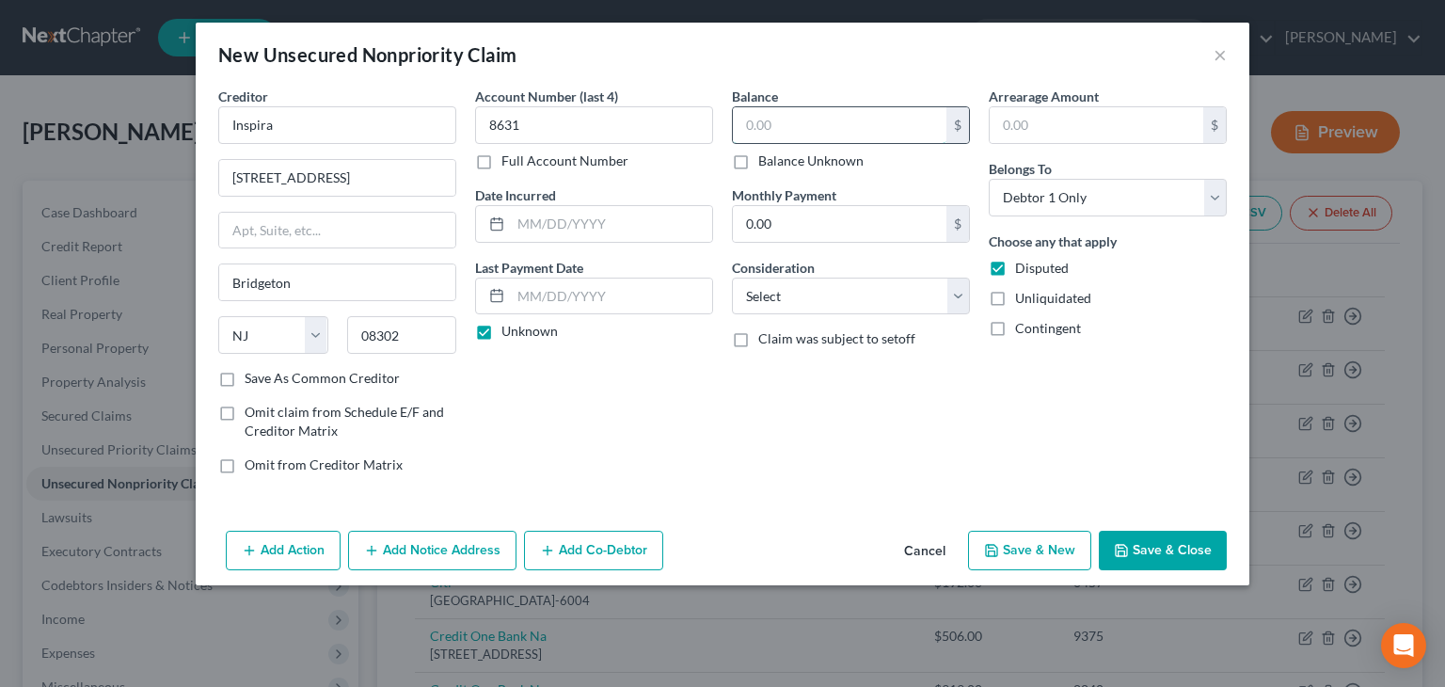
click at [769, 115] on input "text" at bounding box center [840, 125] width 214 height 36
type input "274"
click at [963, 298] on select "Select Cable / Satellite Services Collection Agency Credit Card Debt Debt Couns…" at bounding box center [851, 296] width 238 height 38
select select "9"
click at [732, 277] on select "Select Cable / Satellite Services Collection Agency Credit Card Debt Debt Couns…" at bounding box center [851, 296] width 238 height 38
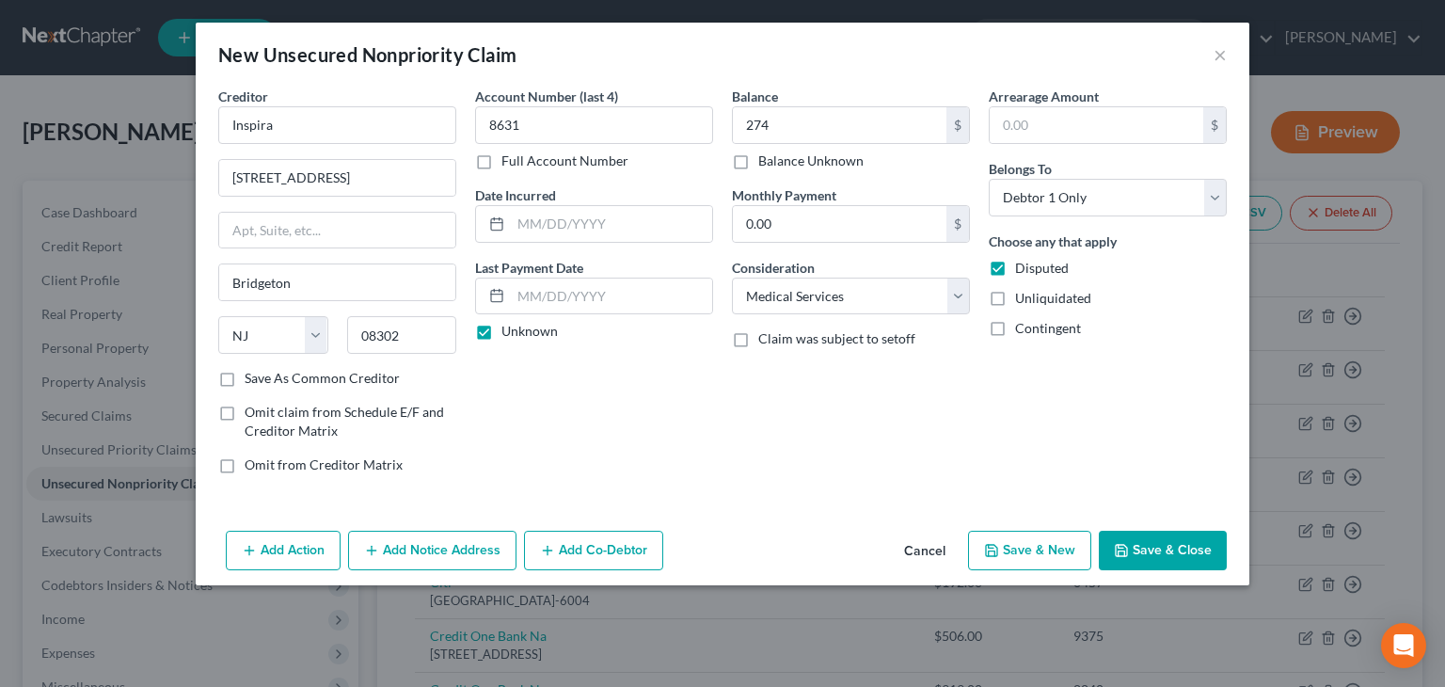
click at [1180, 553] on button "Save & Close" at bounding box center [1163, 551] width 128 height 40
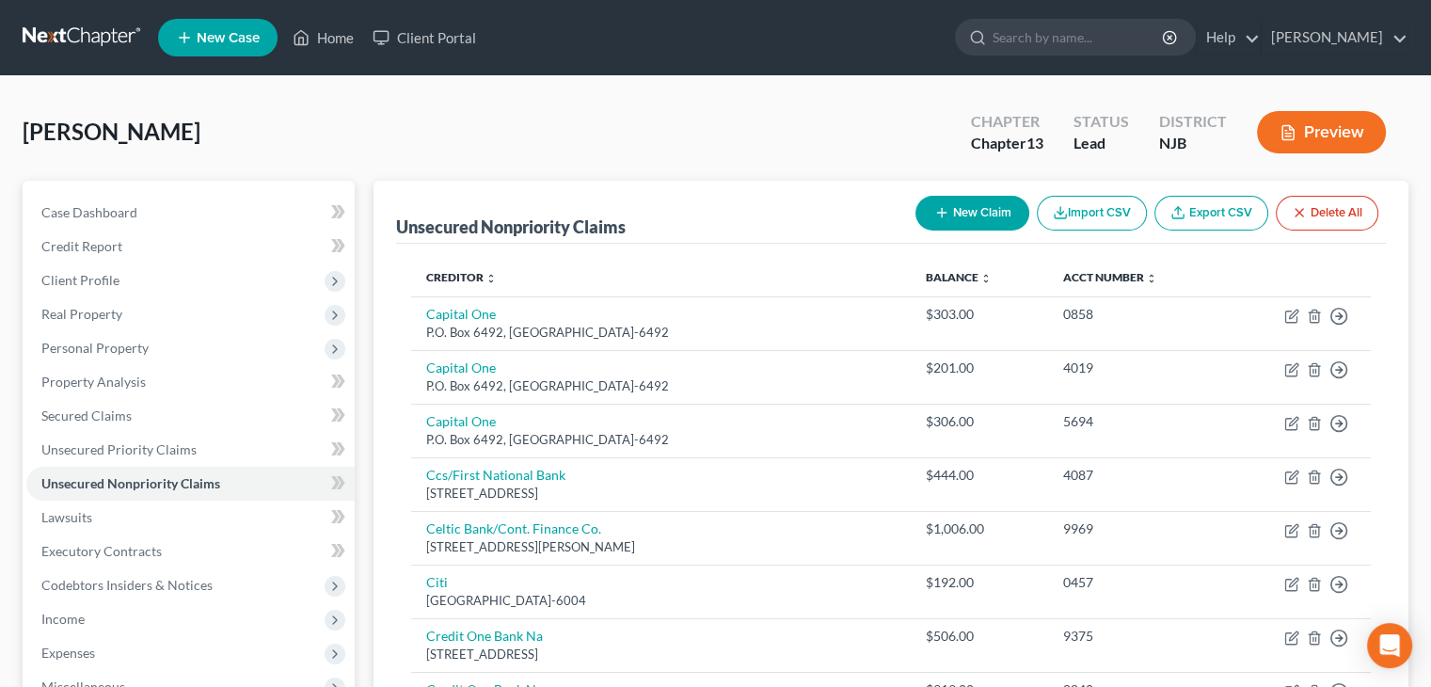
drag, startPoint x: 1022, startPoint y: 224, endPoint x: 1003, endPoint y: 217, distance: 19.9
click at [1022, 224] on div "New Claim Import CSV Export CSV Delete All" at bounding box center [1147, 213] width 478 height 50
click at [997, 216] on button "New Claim" at bounding box center [972, 213] width 114 height 35
select select "0"
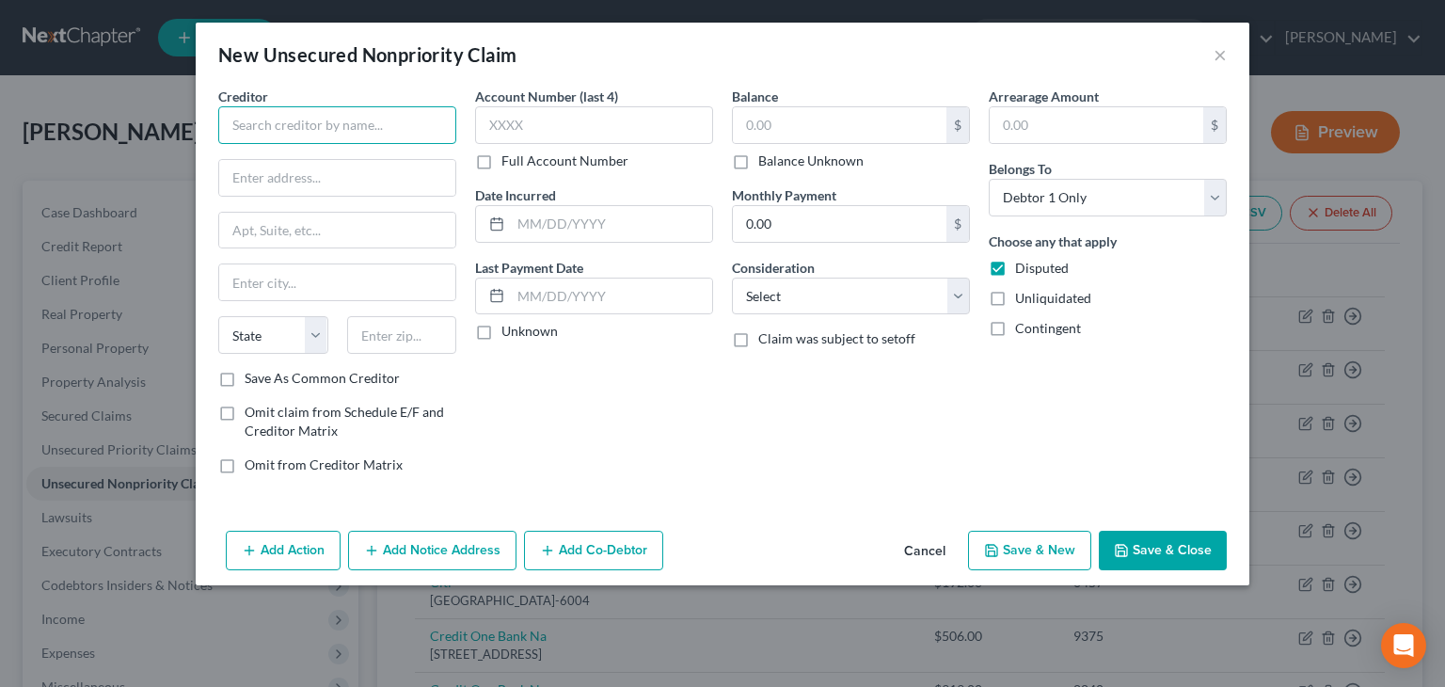
click at [267, 119] on input "text" at bounding box center [337, 125] width 238 height 38
type input "Southern Regional Pathology Assoc."
click at [264, 185] on input "text" at bounding box center [337, 178] width 236 height 36
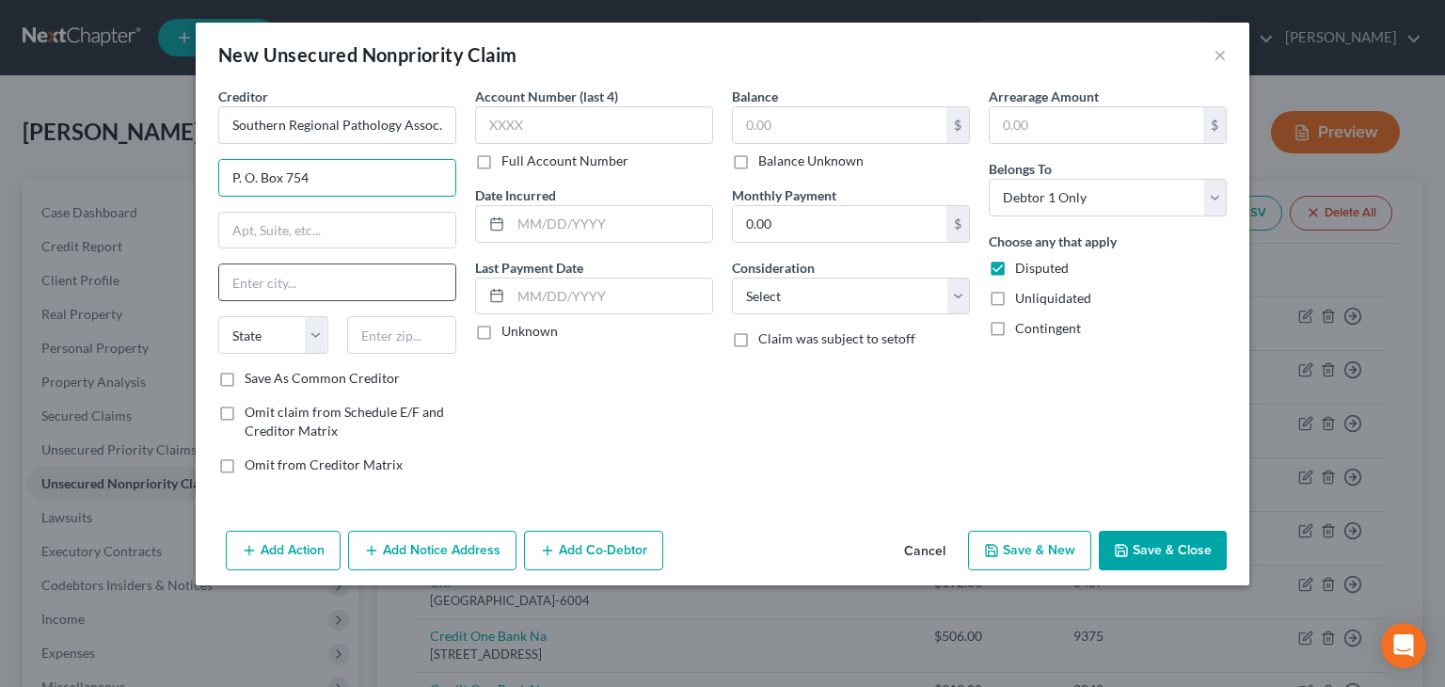
type input "P. O. Box 754"
click at [247, 268] on input "text" at bounding box center [337, 282] width 236 height 36
type input "[GEOGRAPHIC_DATA]"
click at [260, 332] on select "State [US_STATE] AK AR AZ CA CO CT DE DC [GEOGRAPHIC_DATA] [GEOGRAPHIC_DATA] GU…" at bounding box center [273, 335] width 110 height 38
select select "33"
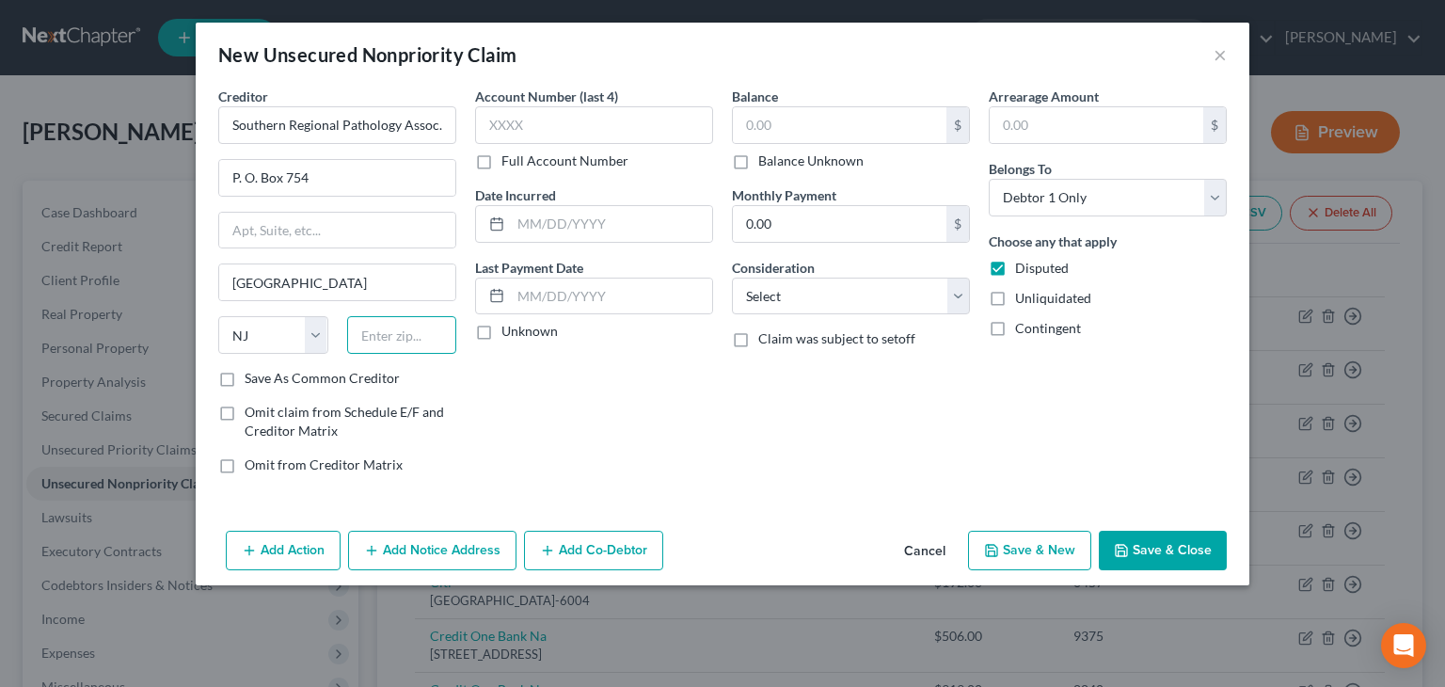
click at [375, 343] on input "text" at bounding box center [402, 335] width 110 height 38
type input "08332"
drag, startPoint x: 486, startPoint y: 331, endPoint x: 505, endPoint y: 246, distance: 86.7
click at [501, 329] on label "Unknown" at bounding box center [529, 331] width 56 height 19
click at [509, 329] on input "Unknown" at bounding box center [515, 328] width 12 height 12
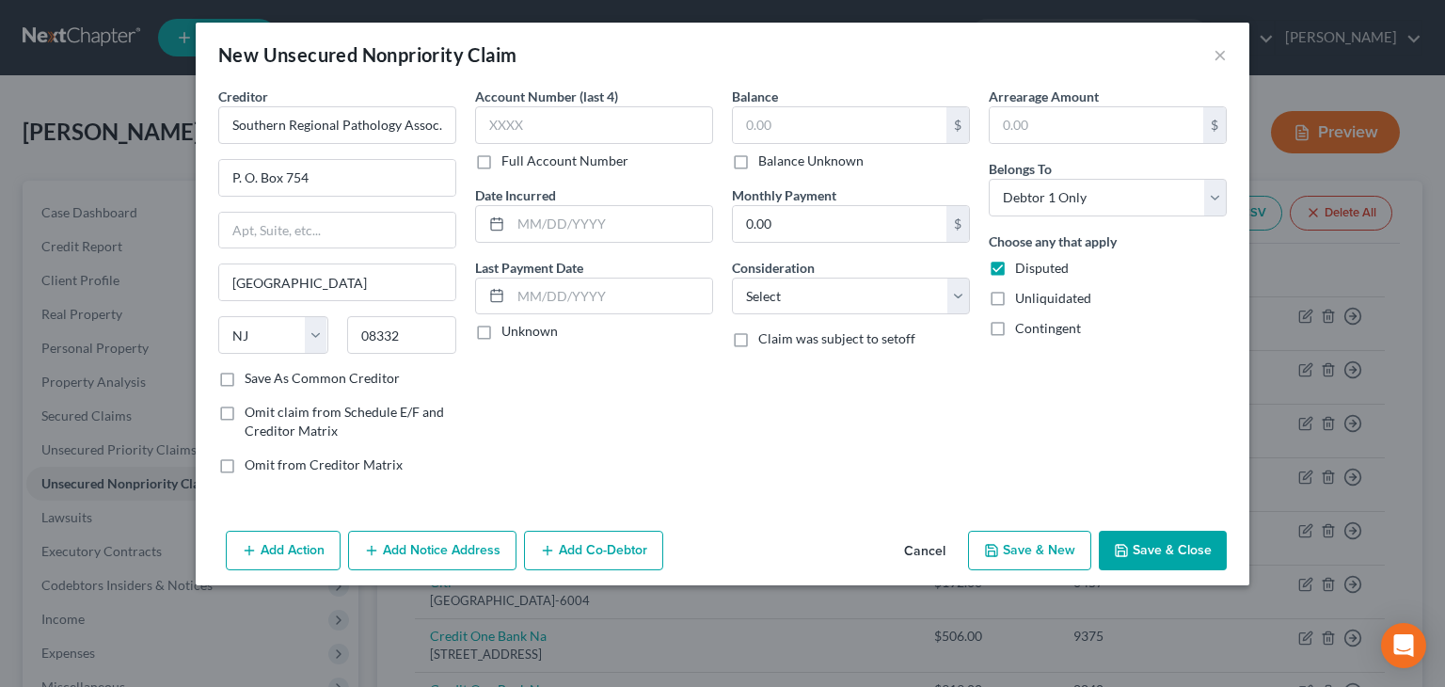
checkbox input "true"
click at [505, 121] on input "text" at bounding box center [594, 125] width 238 height 38
type input "2955"
click at [753, 121] on input "text" at bounding box center [840, 125] width 214 height 36
type input "14"
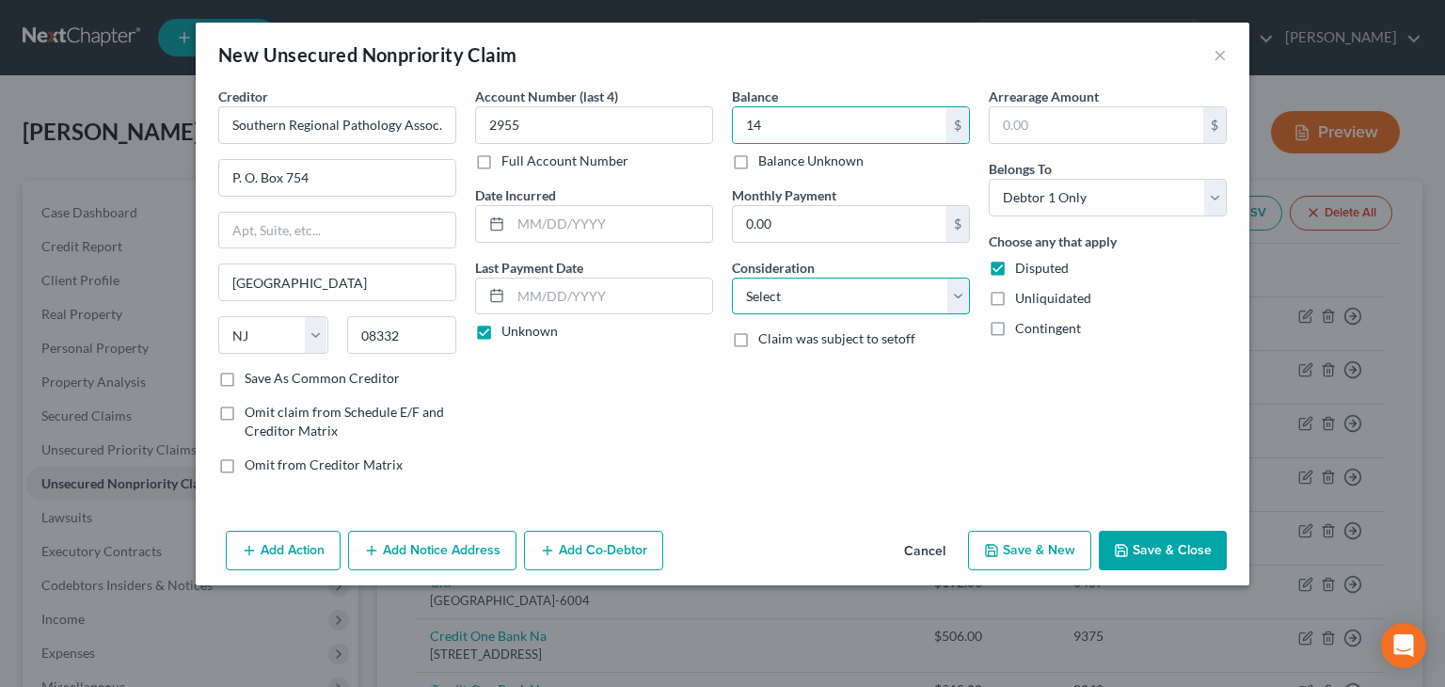
click at [958, 295] on select "Select Cable / Satellite Services Collection Agency Credit Card Debt Debt Couns…" at bounding box center [851, 296] width 238 height 38
select select "9"
click at [732, 277] on select "Select Cable / Satellite Services Collection Agency Credit Card Debt Debt Couns…" at bounding box center [851, 296] width 238 height 38
drag, startPoint x: 1159, startPoint y: 546, endPoint x: 1148, endPoint y: 520, distance: 27.8
click at [1159, 543] on button "Save & Close" at bounding box center [1163, 551] width 128 height 40
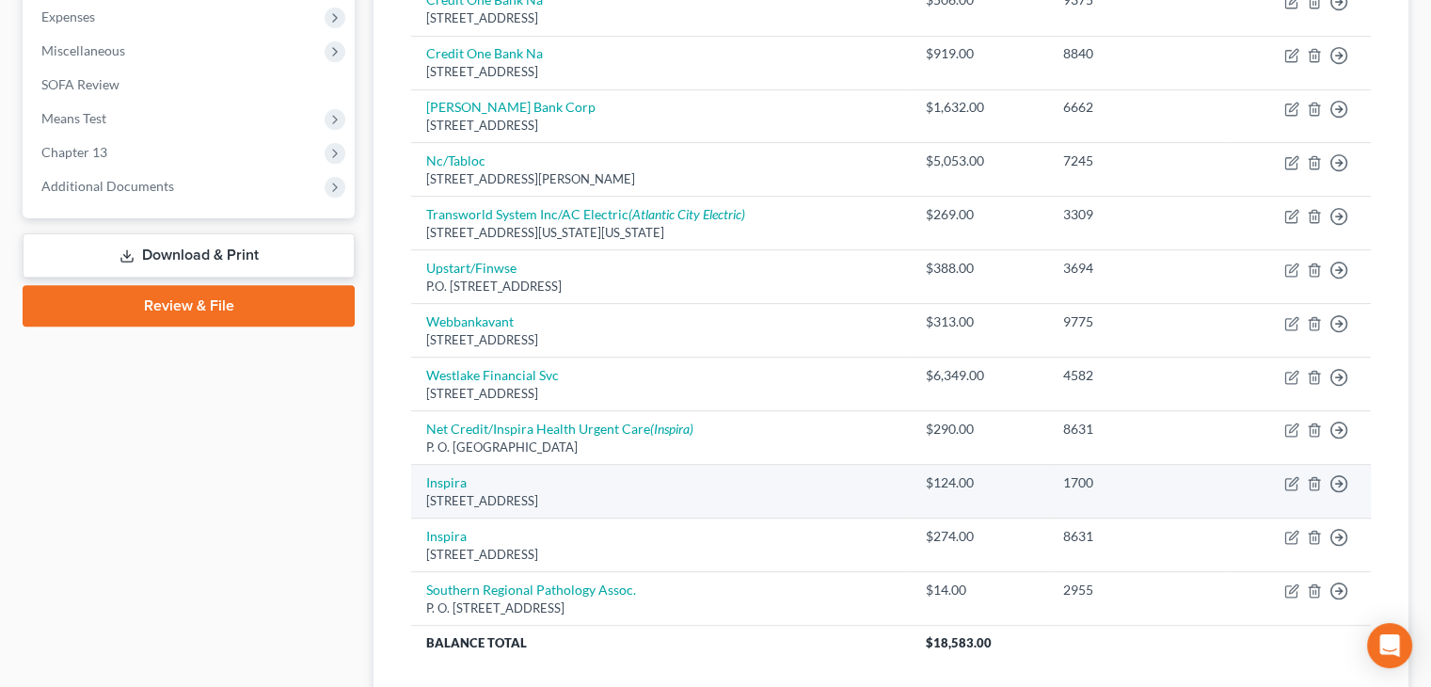
scroll to position [774, 0]
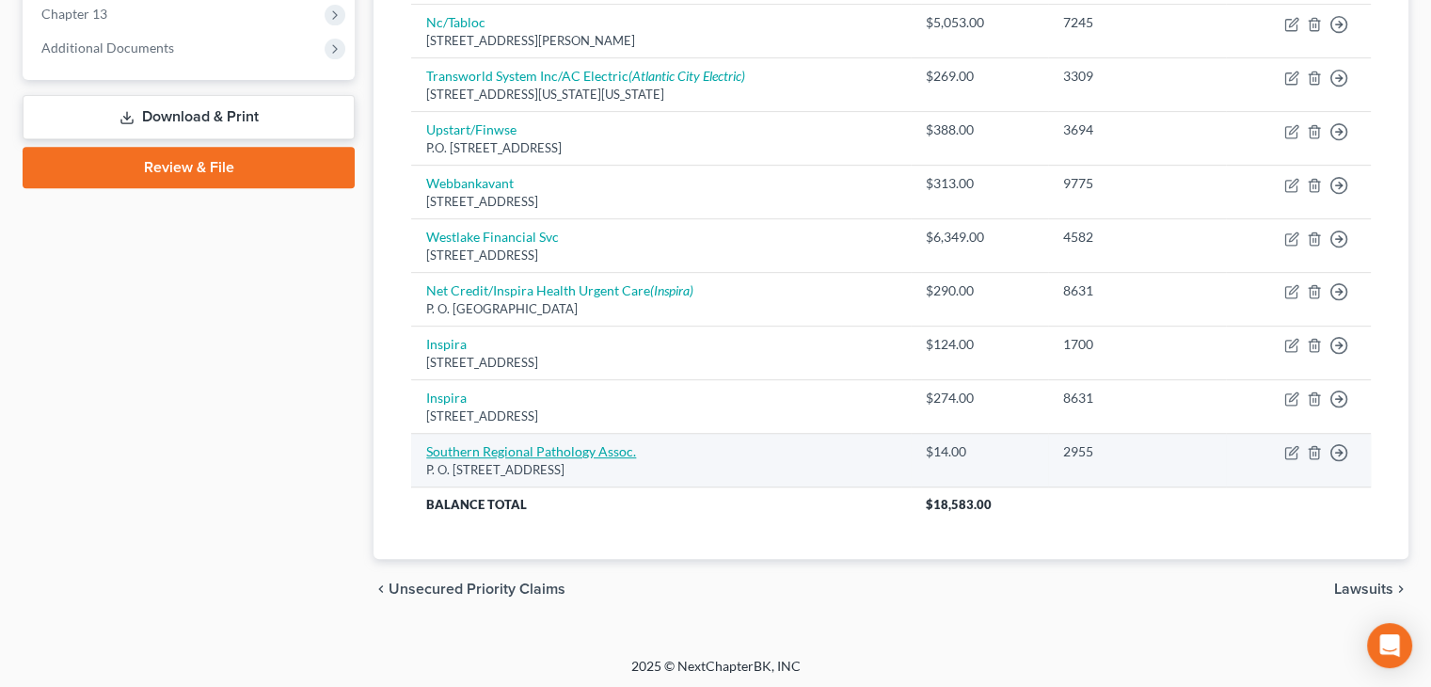
click at [515, 443] on link "Southern Regional Pathology Assoc." at bounding box center [531, 451] width 210 height 16
select select "33"
select select "9"
select select "0"
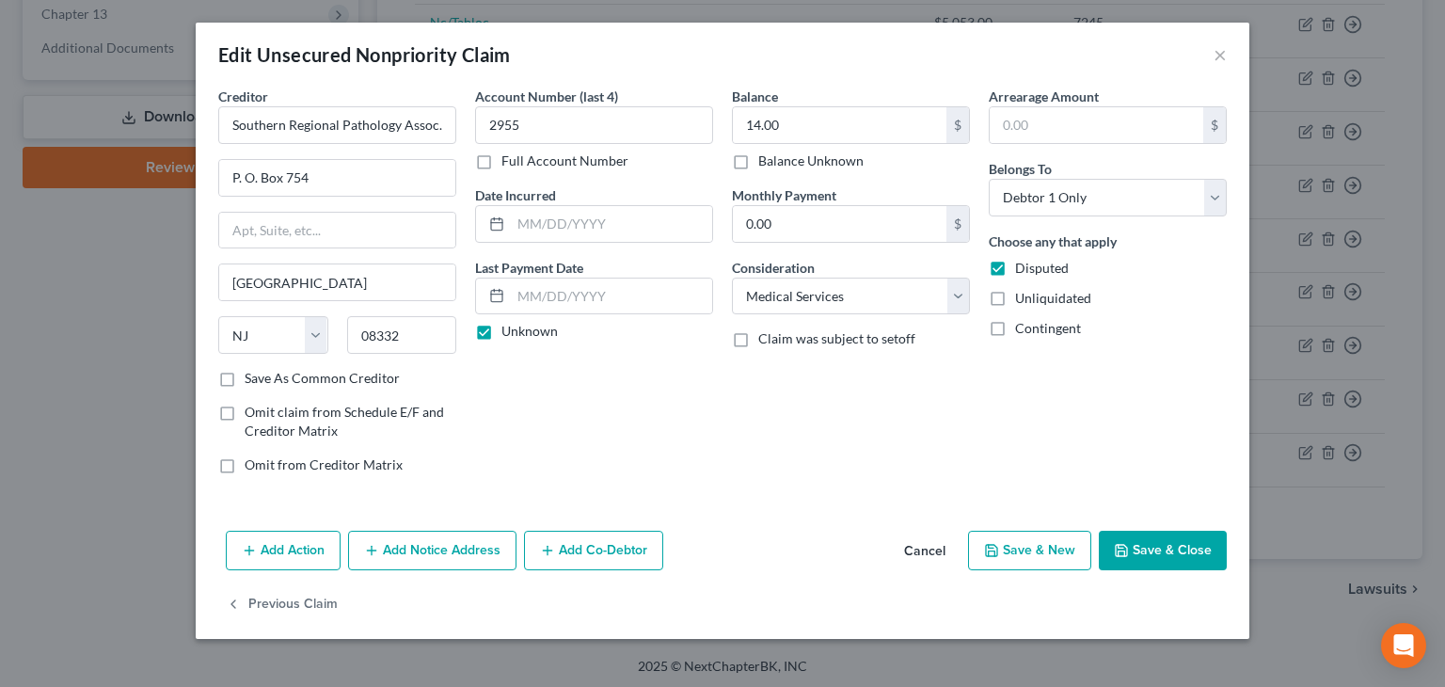
click at [245, 379] on label "Save As Common Creditor" at bounding box center [322, 378] width 155 height 19
click at [252, 379] on input "Save As Common Creditor" at bounding box center [258, 375] width 12 height 12
click at [1165, 547] on button "Save & Close" at bounding box center [1163, 551] width 128 height 40
checkbox input "false"
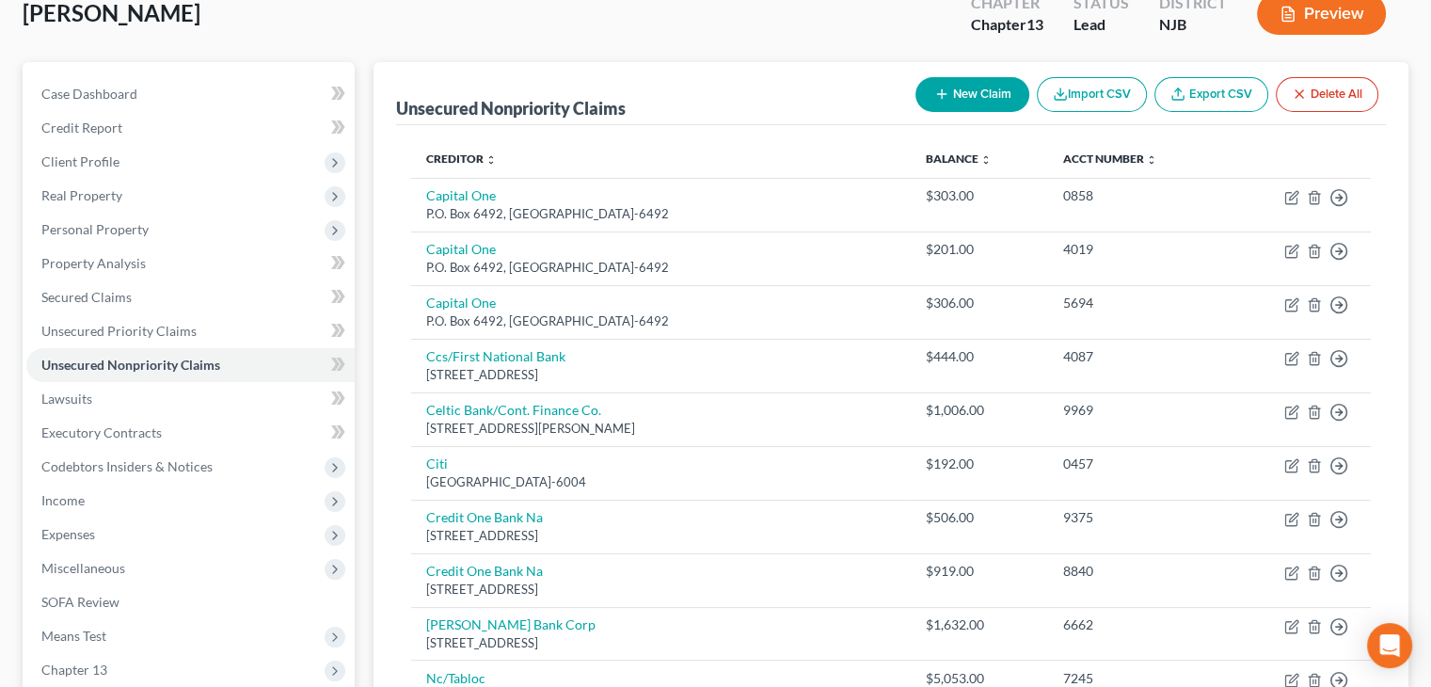
scroll to position [0, 0]
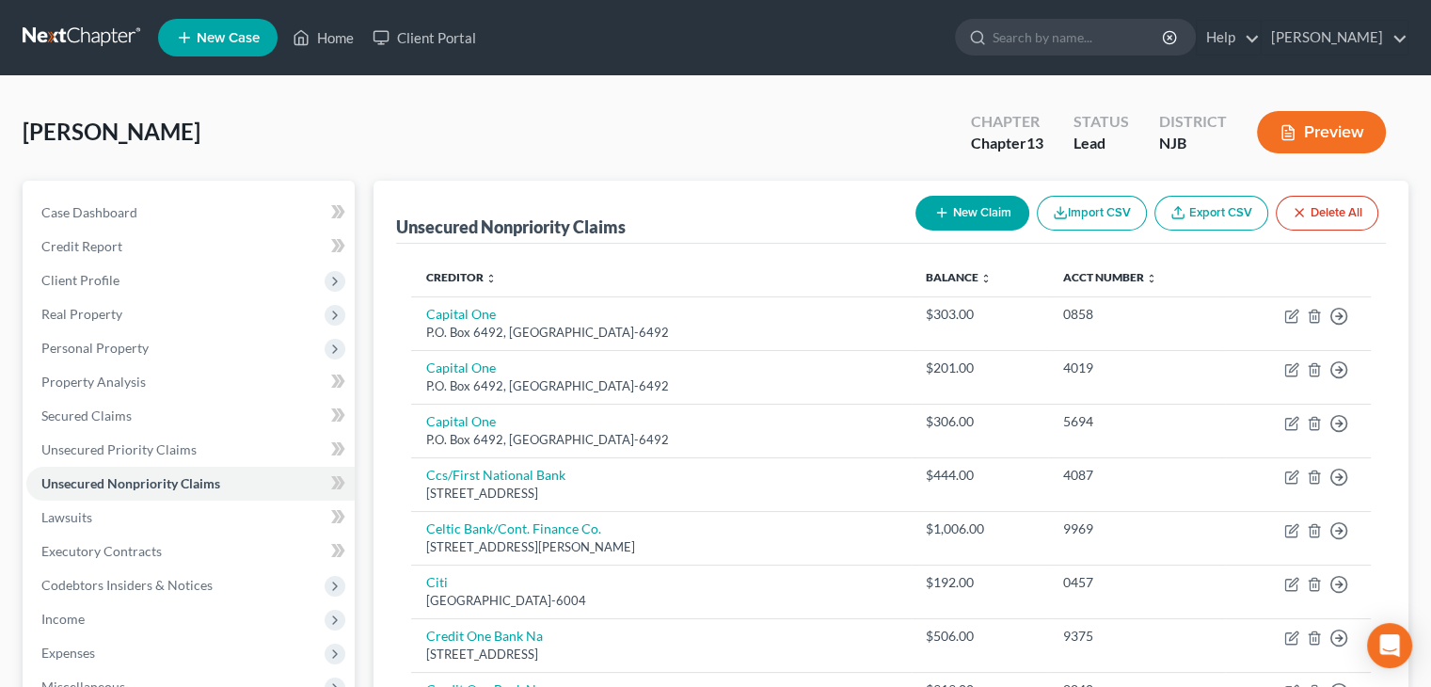
click at [965, 212] on button "New Claim" at bounding box center [972, 213] width 114 height 35
select select "0"
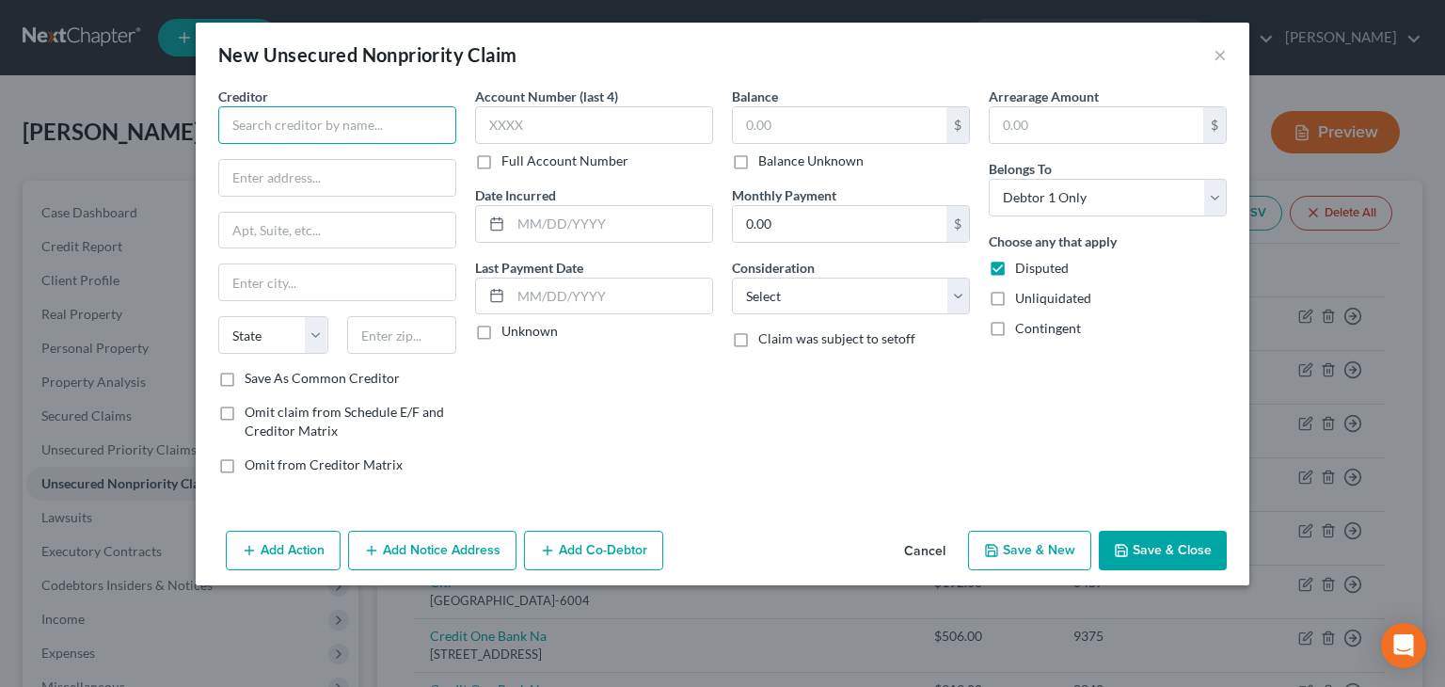
click at [246, 129] on input "text" at bounding box center [337, 125] width 238 height 38
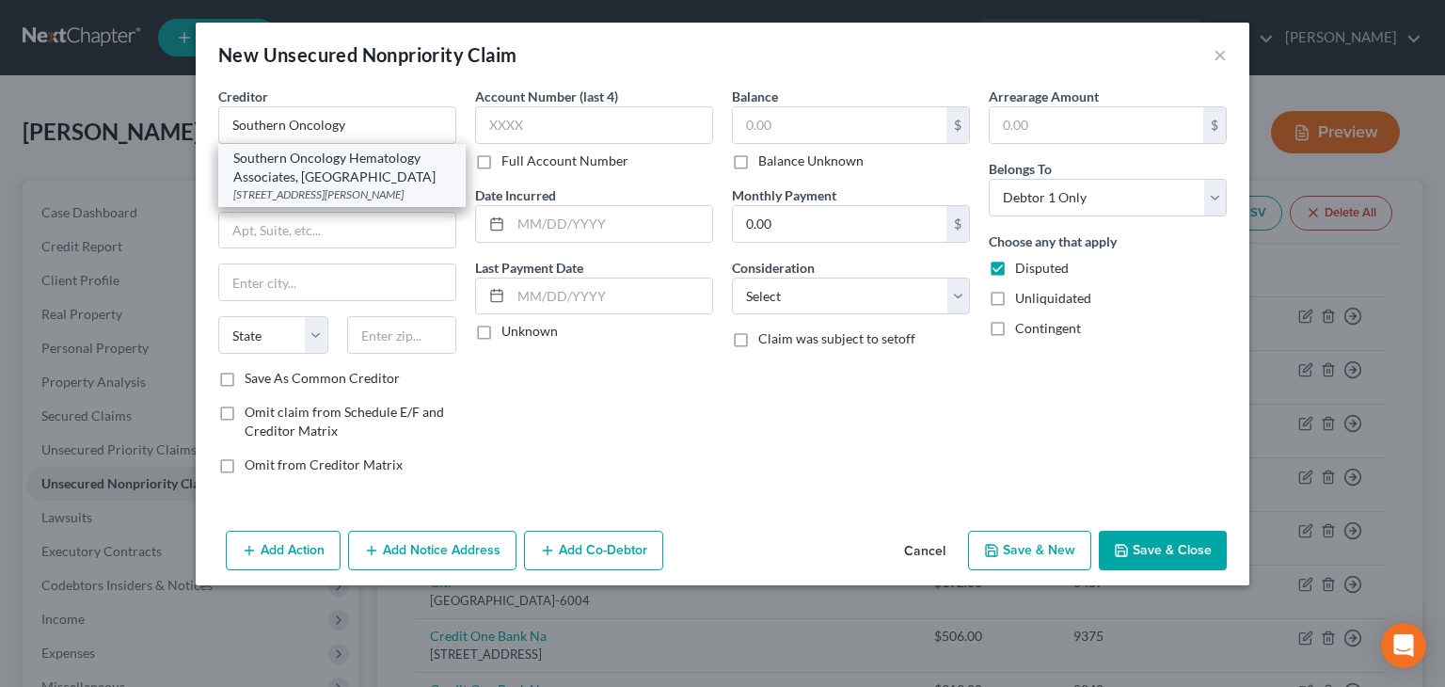
click at [281, 155] on div "Southern Oncology Hematology Associates, [GEOGRAPHIC_DATA]" at bounding box center [341, 168] width 217 height 38
type input "Southern Oncology Hematology Associates, [GEOGRAPHIC_DATA]"
type input "[STREET_ADDRESS][PERSON_NAME]"
type input "Suite 101"
type input "Vineland"
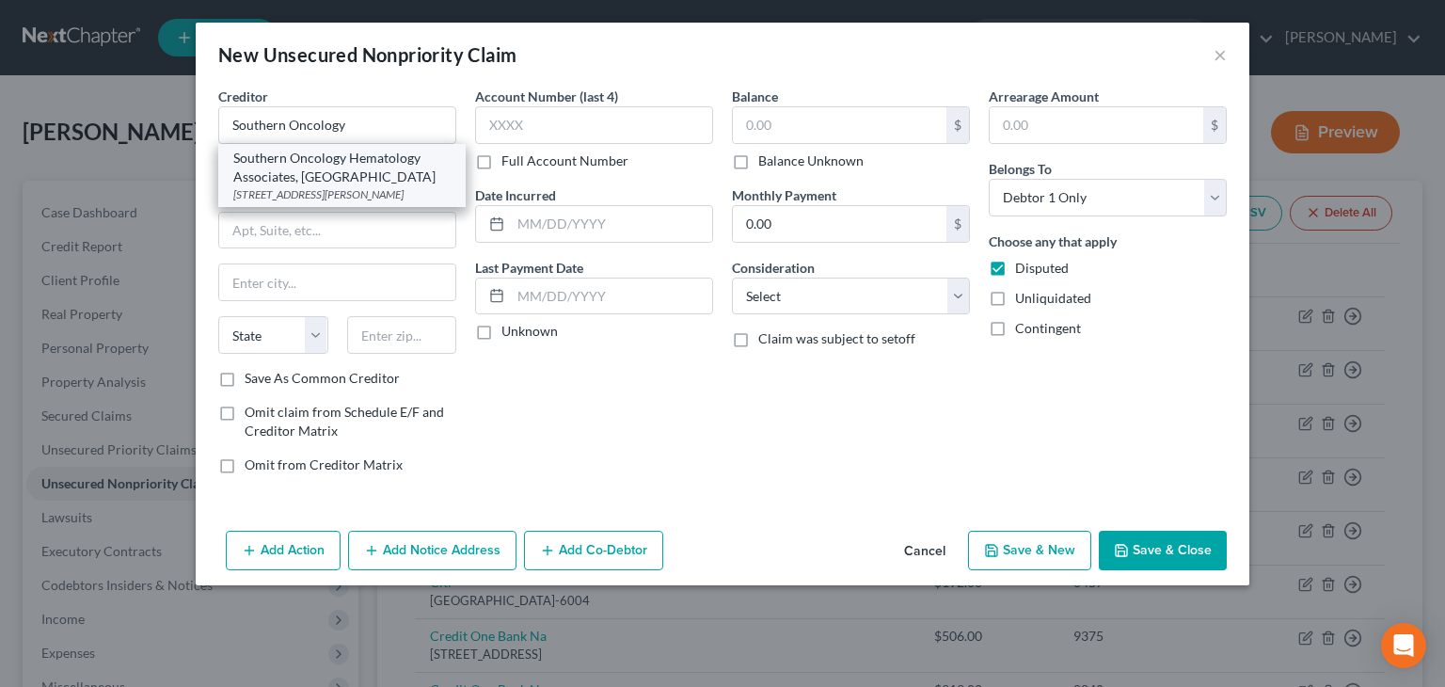
select select "33"
type input "08360-7059"
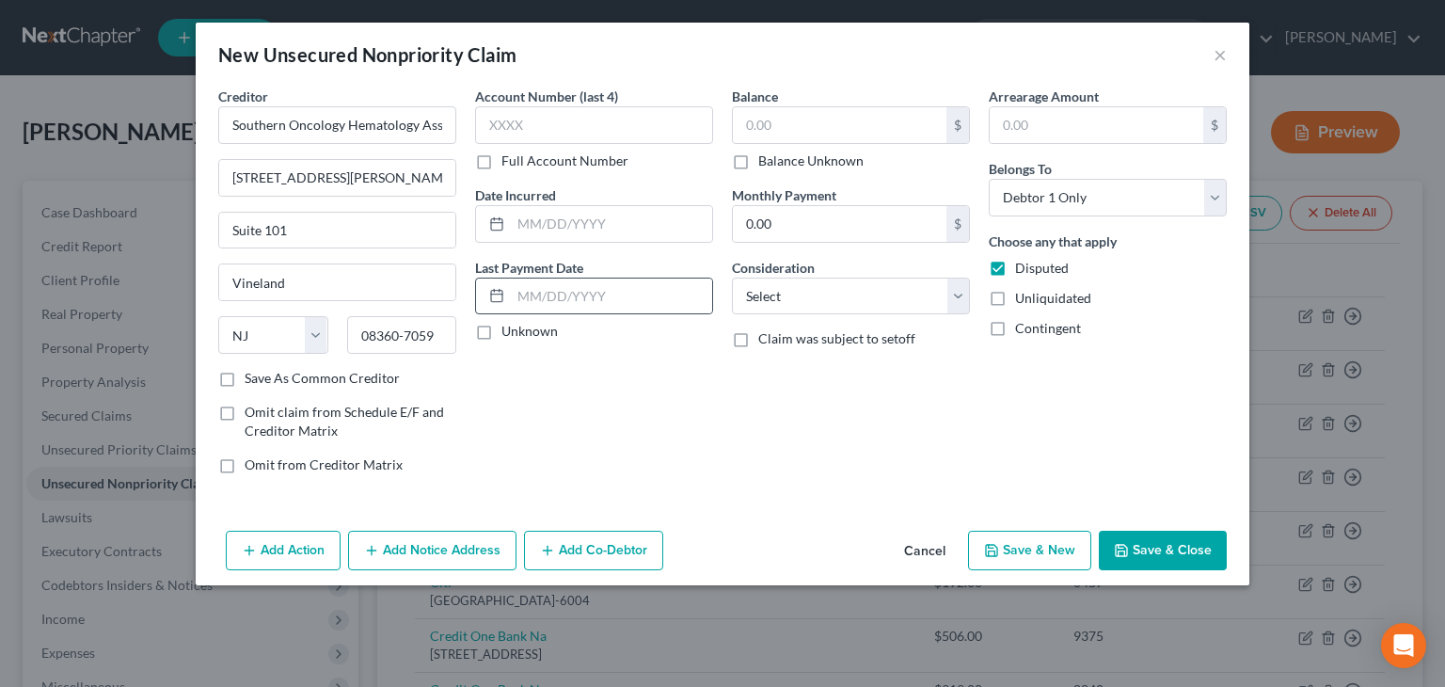
drag, startPoint x: 482, startPoint y: 329, endPoint x: 502, endPoint y: 294, distance: 40.5
click at [501, 325] on label "Unknown" at bounding box center [529, 331] width 56 height 19
click at [509, 325] on input "Unknown" at bounding box center [515, 328] width 12 height 12
checkbox input "true"
click at [505, 130] on input "text" at bounding box center [594, 125] width 238 height 38
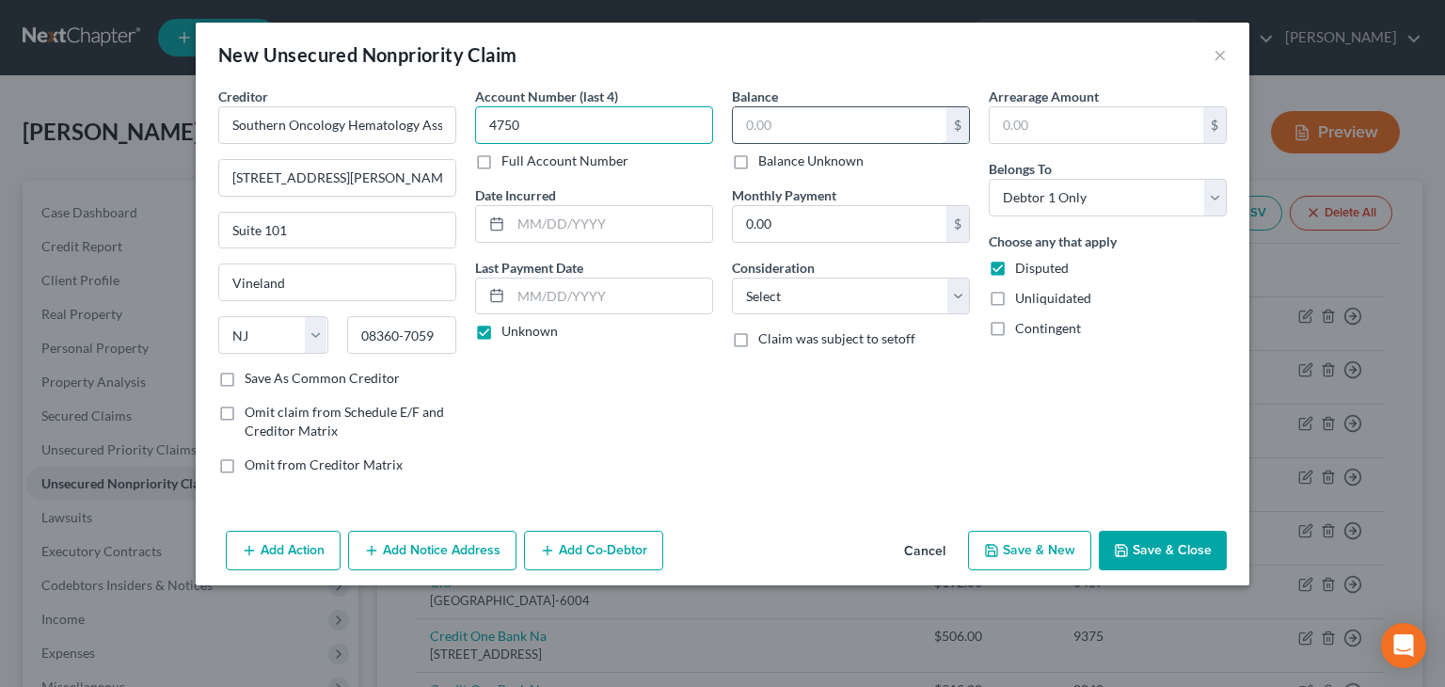
type input "4750"
click at [754, 120] on input "text" at bounding box center [840, 125] width 214 height 36
type input "100"
click at [958, 294] on select "Select Cable / Satellite Services Collection Agency Credit Card Debt Debt Couns…" at bounding box center [851, 296] width 238 height 38
select select "9"
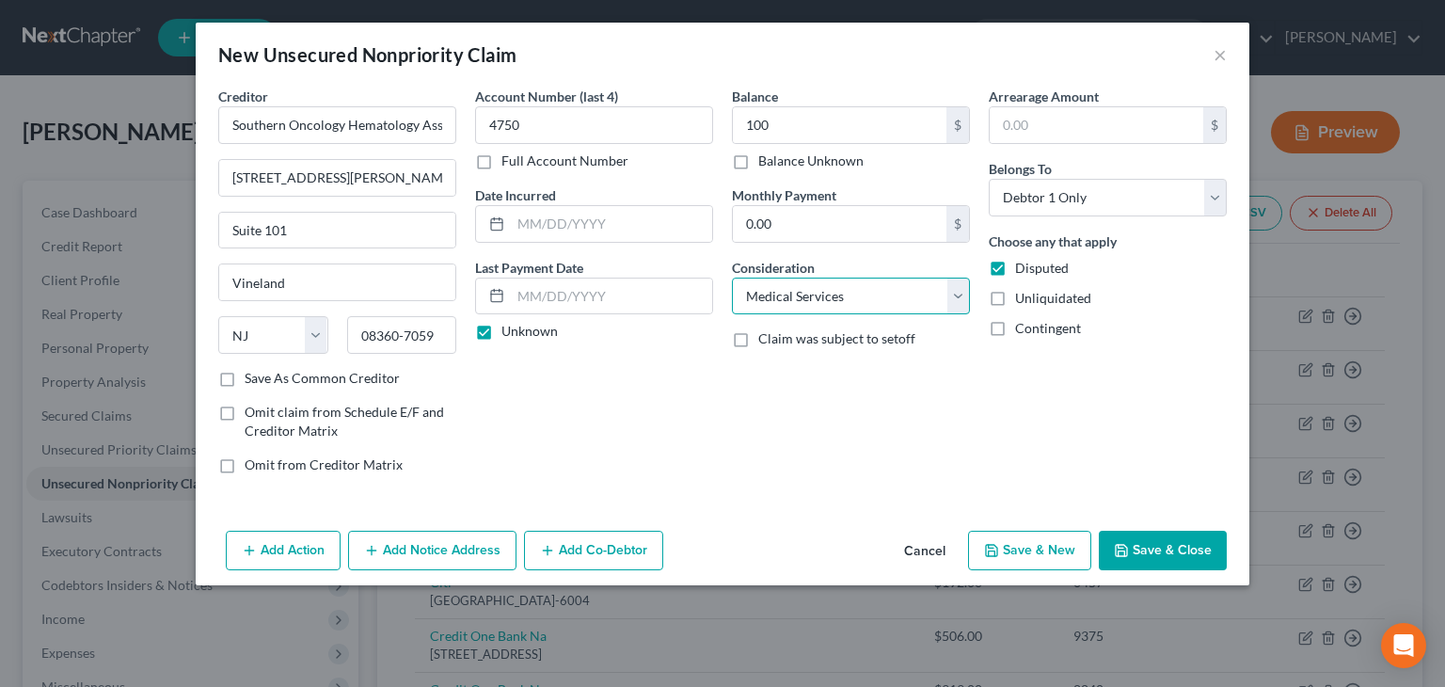
click at [732, 277] on select "Select Cable / Satellite Services Collection Agency Credit Card Debt Debt Couns…" at bounding box center [851, 296] width 238 height 38
click at [1172, 553] on button "Save & Close" at bounding box center [1163, 551] width 128 height 40
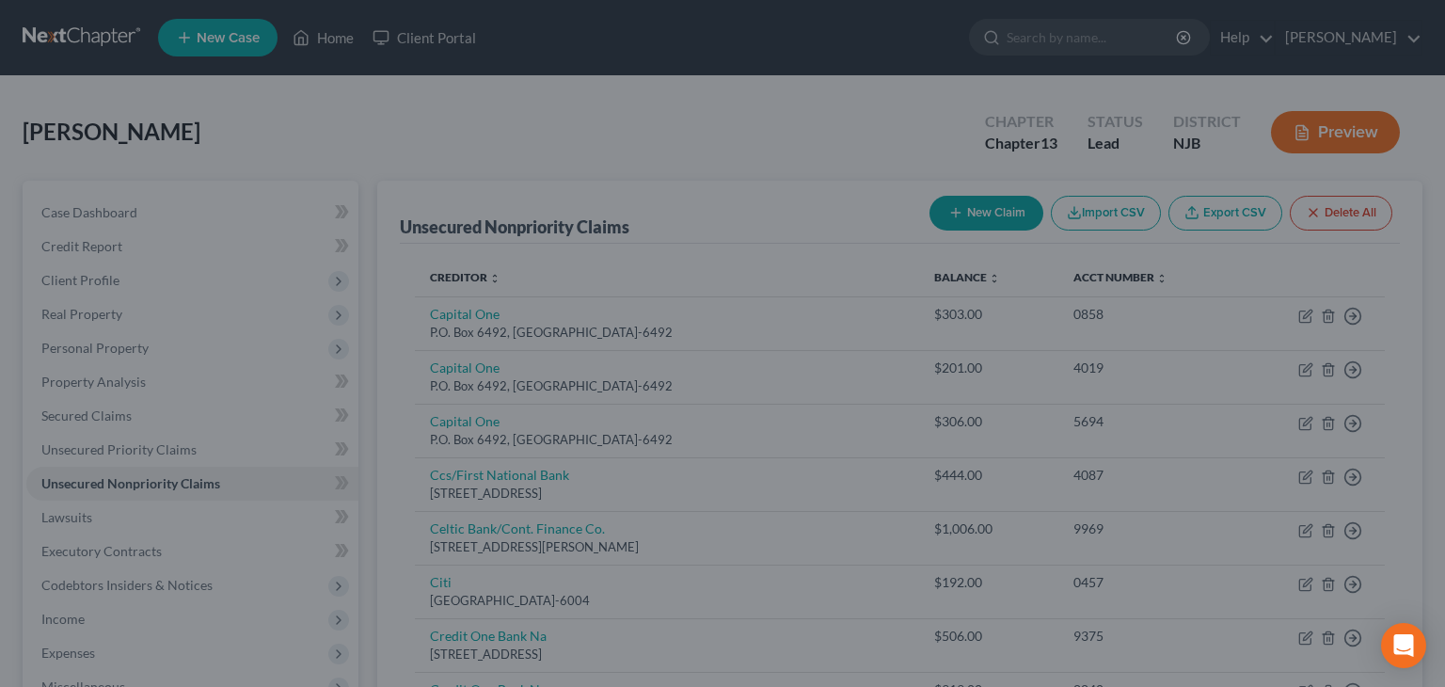
type input "100.00"
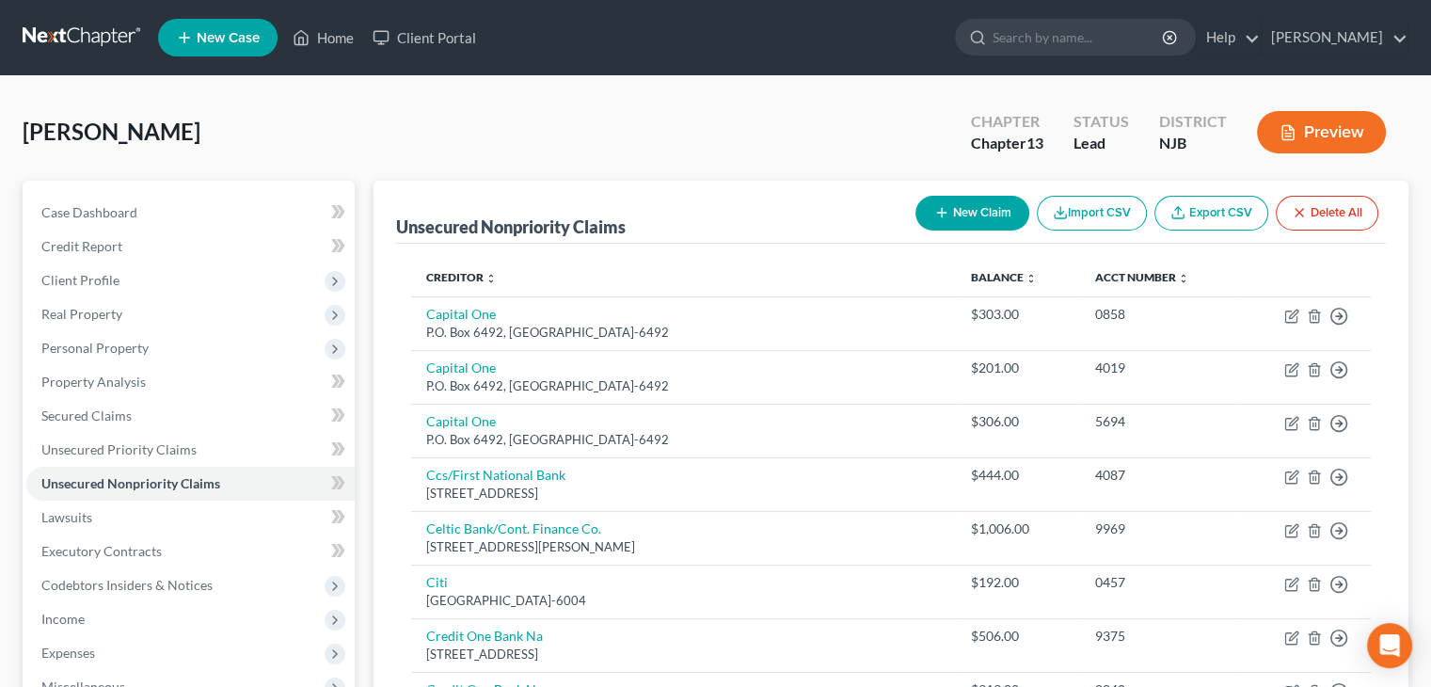
click at [986, 212] on button "New Claim" at bounding box center [972, 213] width 114 height 35
select select "0"
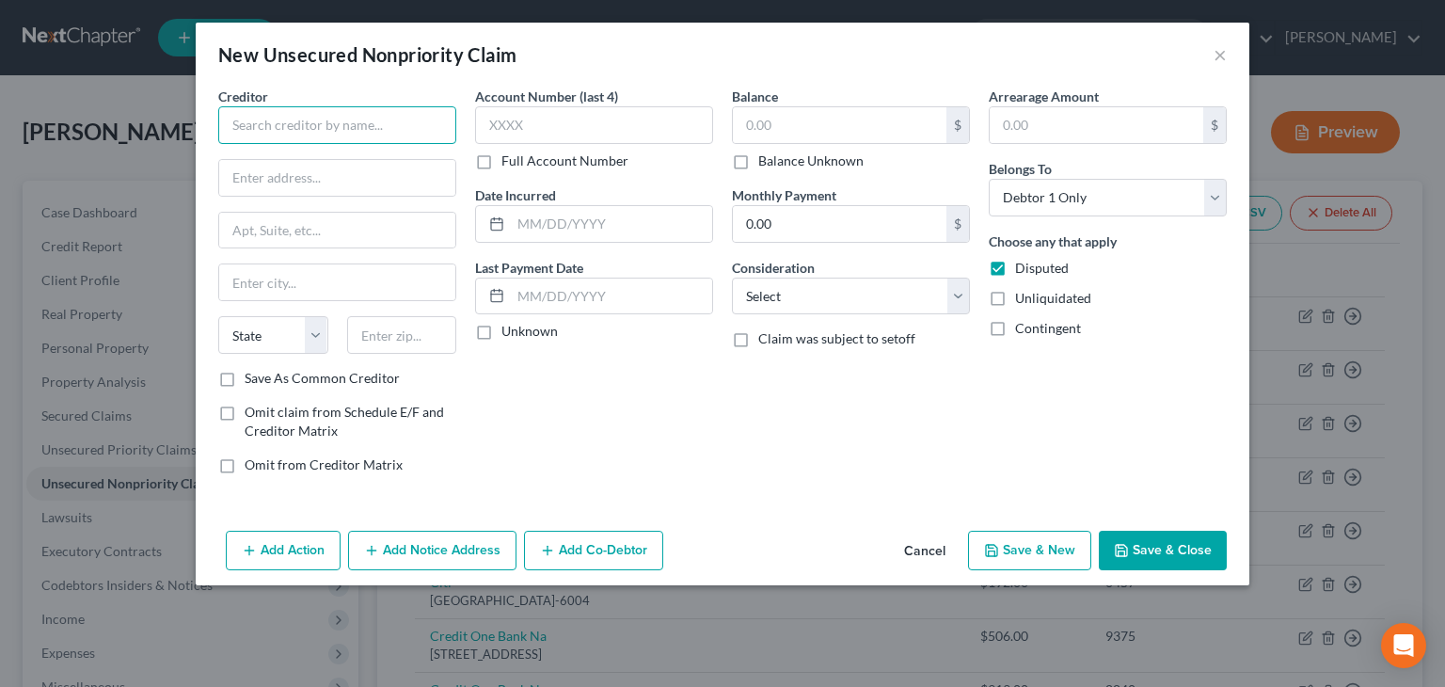
click at [246, 123] on input "text" at bounding box center [337, 125] width 238 height 38
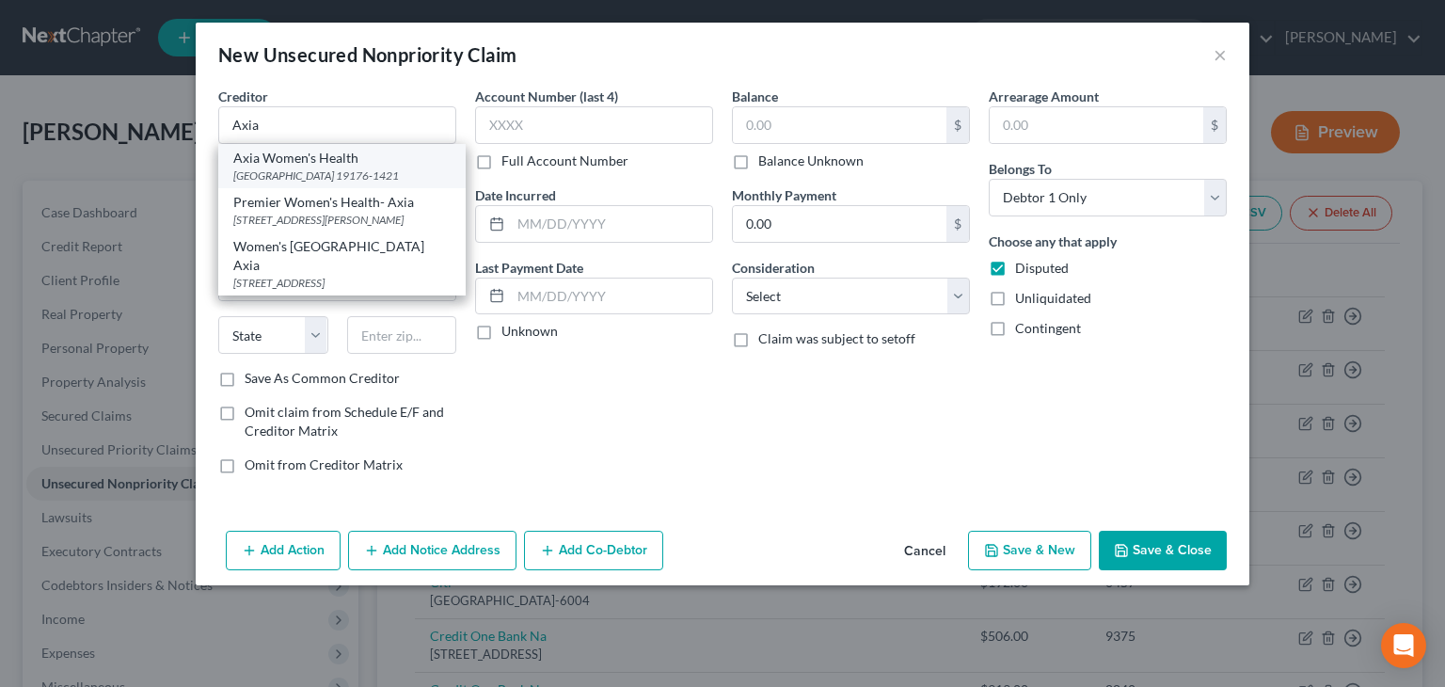
click at [290, 174] on div "[GEOGRAPHIC_DATA] 19176-1421" at bounding box center [341, 175] width 217 height 16
type input "Axia Women's Health"
type input "PO Box 71421"
type input "[GEOGRAPHIC_DATA]"
select select "39"
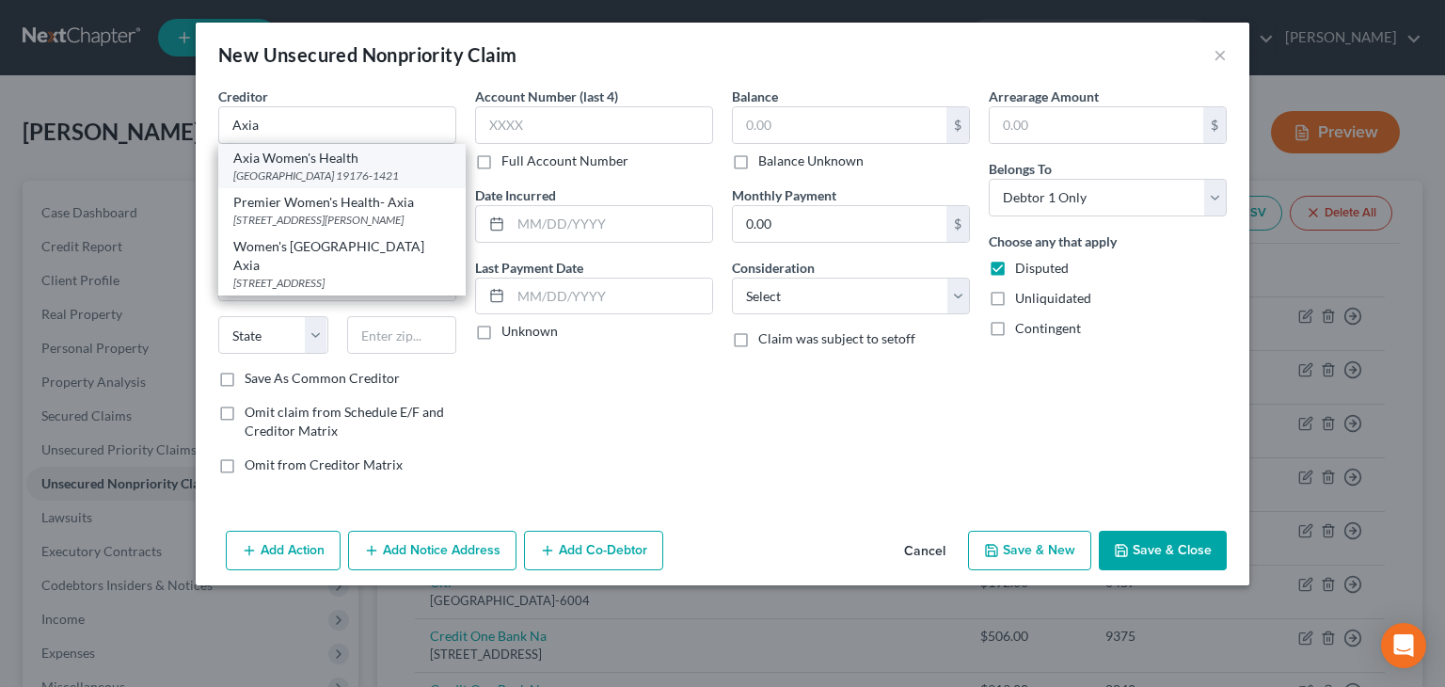
type input "19176-1421"
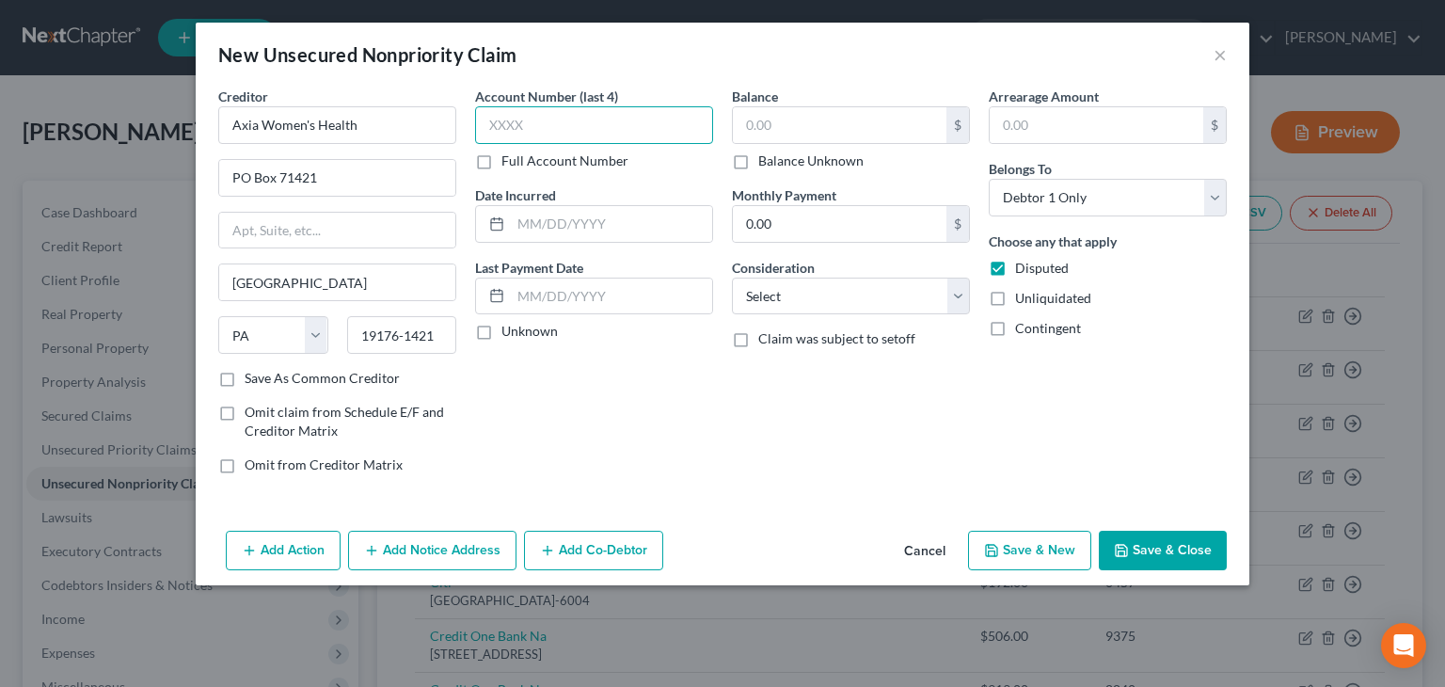
click at [515, 114] on input "text" at bounding box center [594, 125] width 238 height 38
type input "9064"
click at [501, 332] on label "Unknown" at bounding box center [529, 331] width 56 height 19
click at [509, 332] on input "Unknown" at bounding box center [515, 328] width 12 height 12
checkbox input "true"
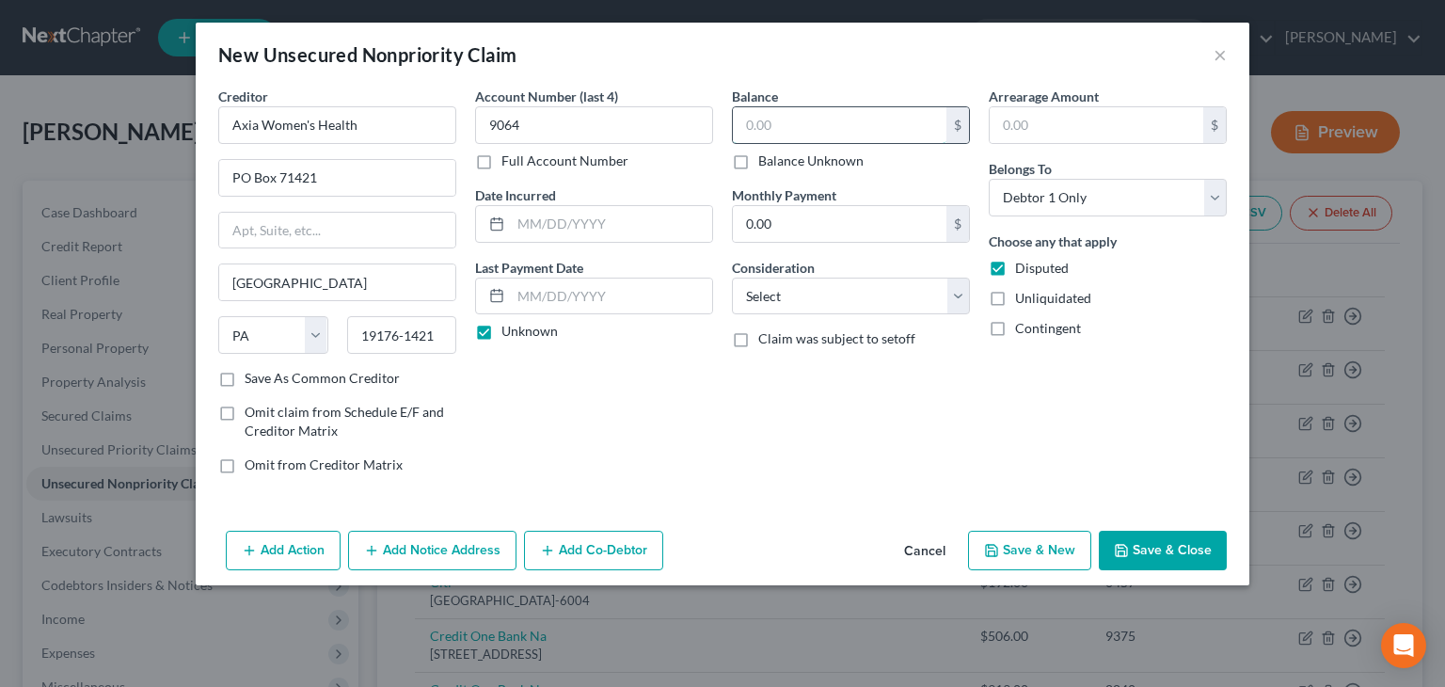
click at [794, 122] on input "text" at bounding box center [840, 125] width 214 height 36
type input "112"
click at [956, 291] on select "Select Cable / Satellite Services Collection Agency Credit Card Debt Debt Couns…" at bounding box center [851, 296] width 238 height 38
select select "9"
click at [732, 277] on select "Select Cable / Satellite Services Collection Agency Credit Card Debt Debt Couns…" at bounding box center [851, 296] width 238 height 38
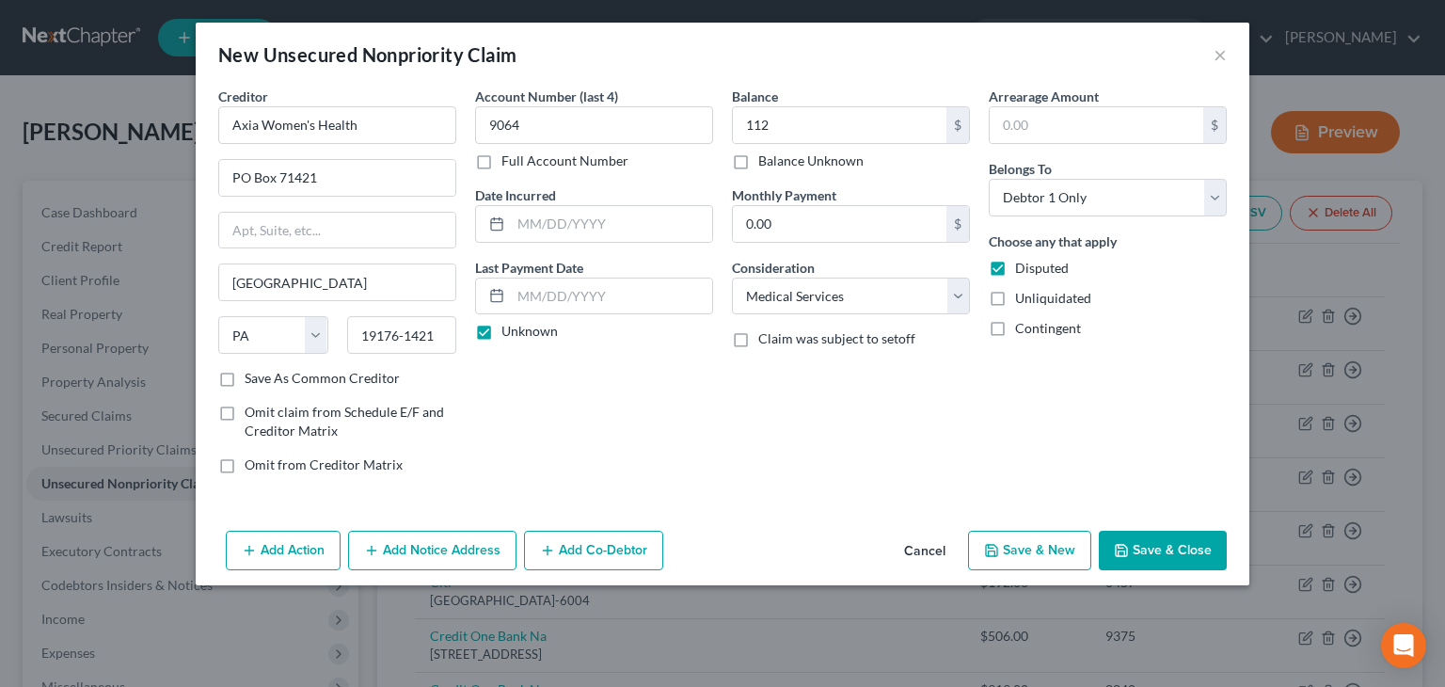
click at [1193, 554] on button "Save & Close" at bounding box center [1163, 551] width 128 height 40
